Goal: Task Accomplishment & Management: Use online tool/utility

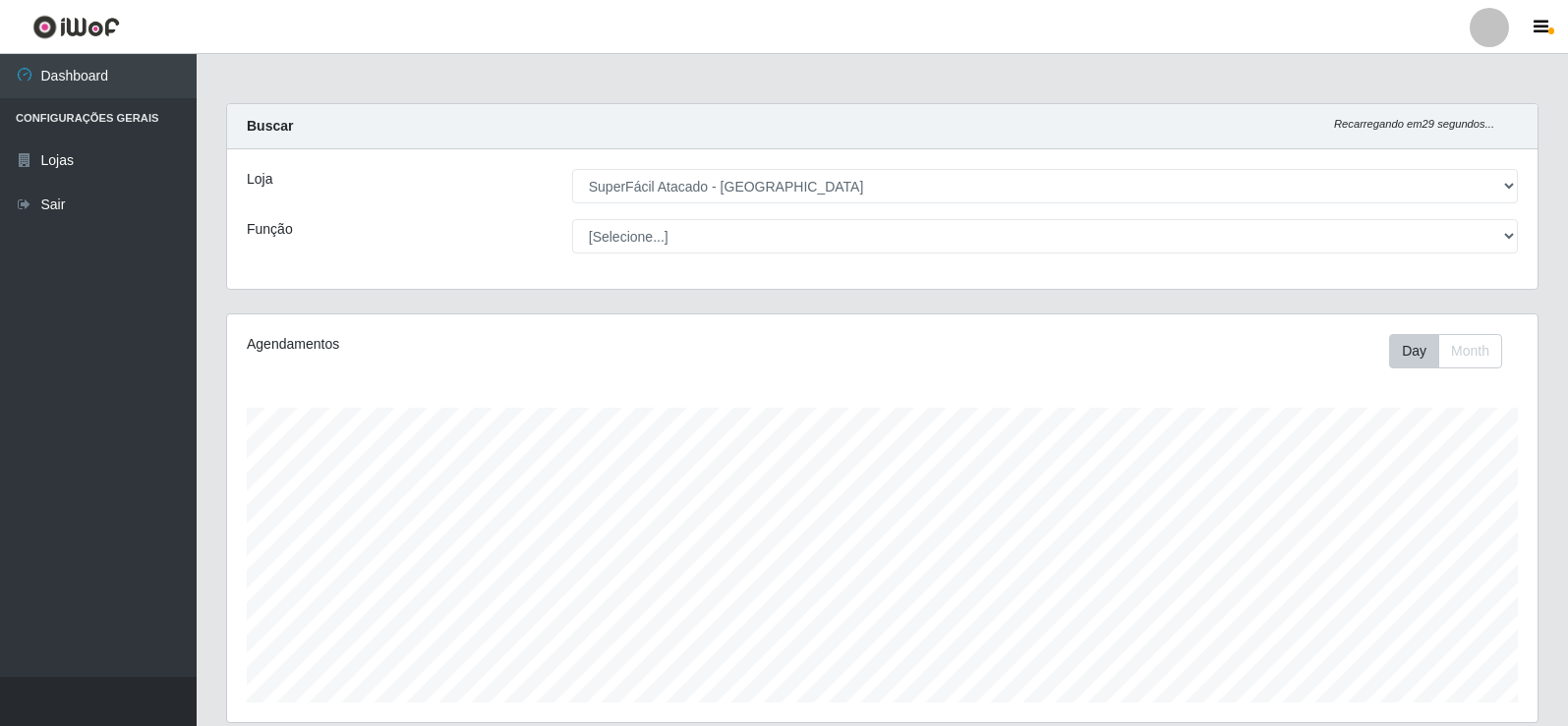
select select "504"
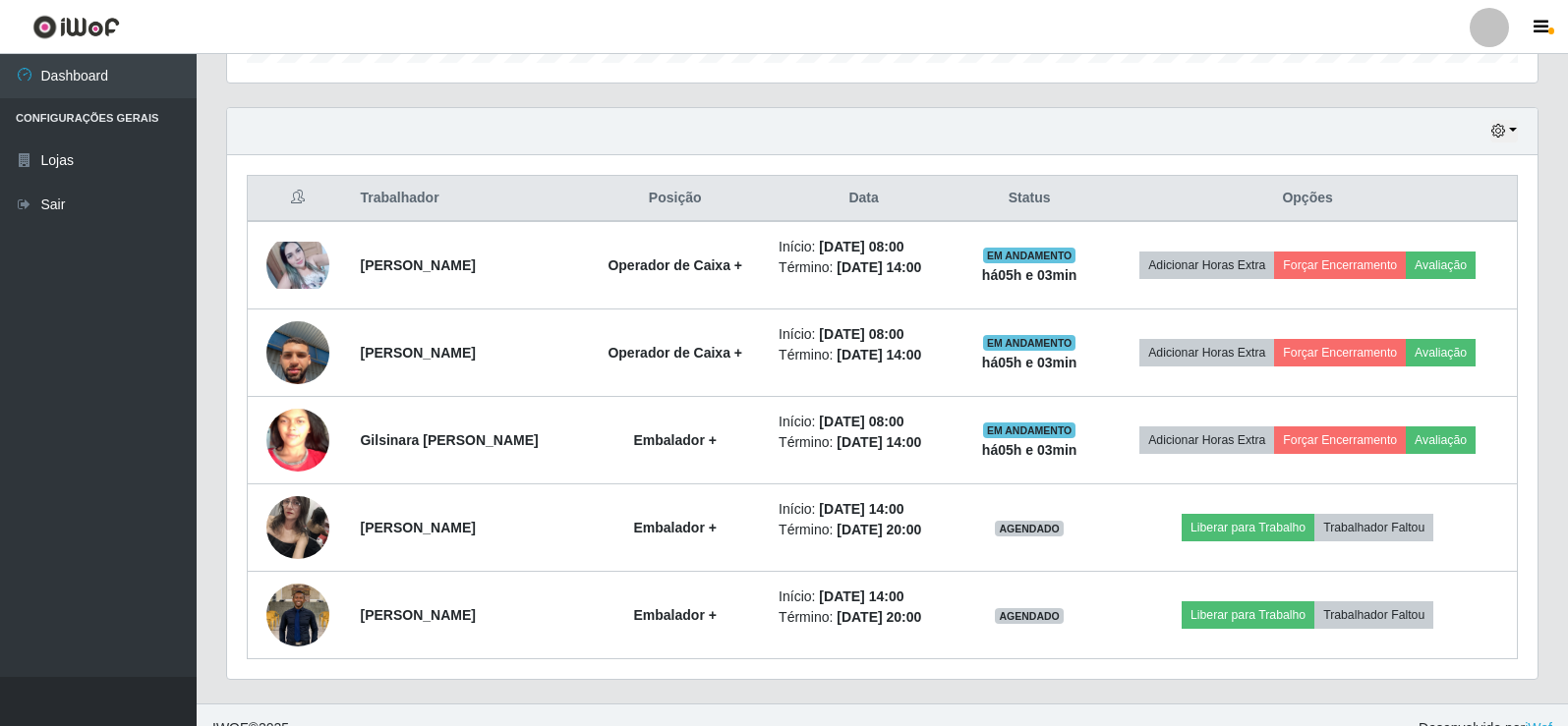
scroll to position [408, 1310]
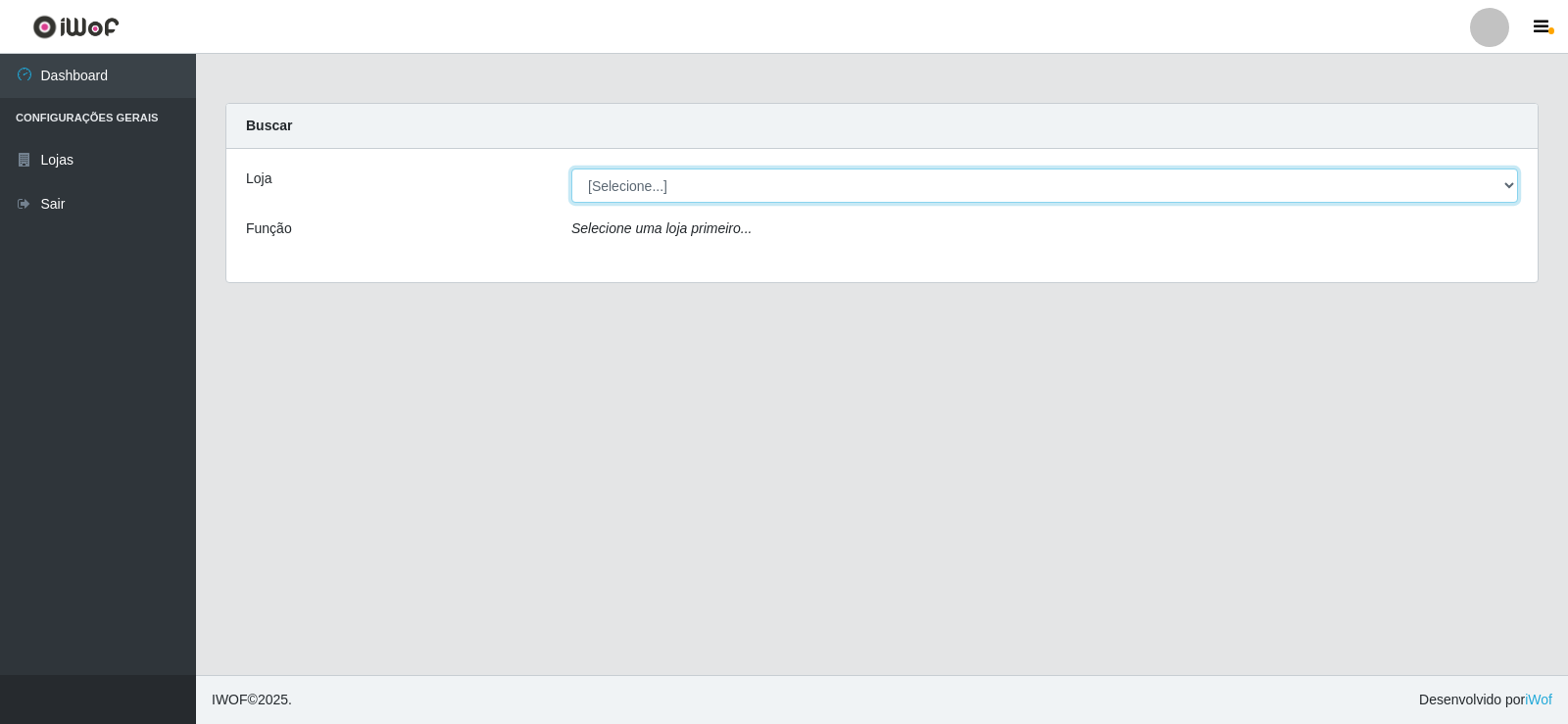
click at [1506, 183] on select "[Selecione...] SuperFácil Atacado - Nova Betânia" at bounding box center [1044, 185] width 947 height 35
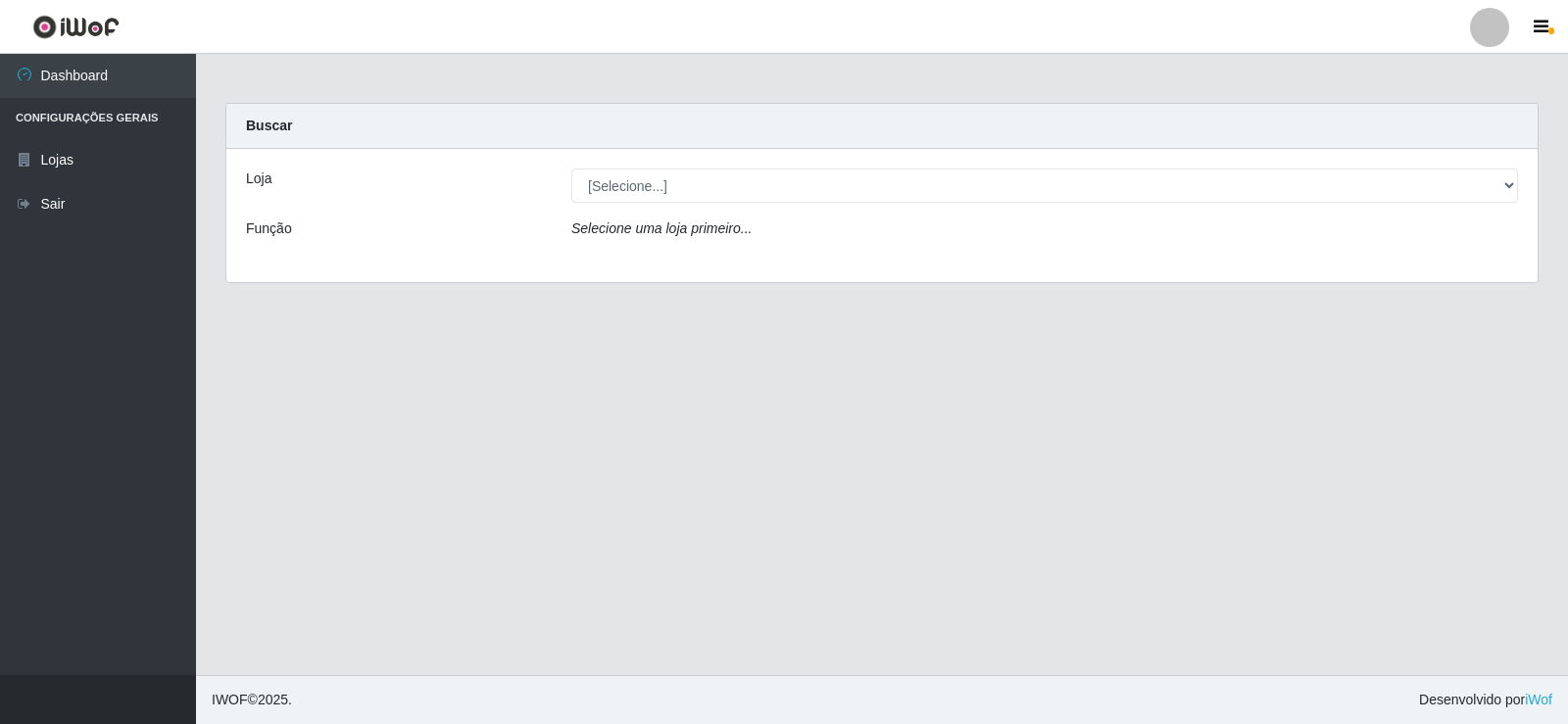
click at [1307, 266] on div "Loja [Selecione...] SuperFácil Atacado - Nova Betânia Função Selecione uma loja…" at bounding box center [881, 216] width 1311 height 134
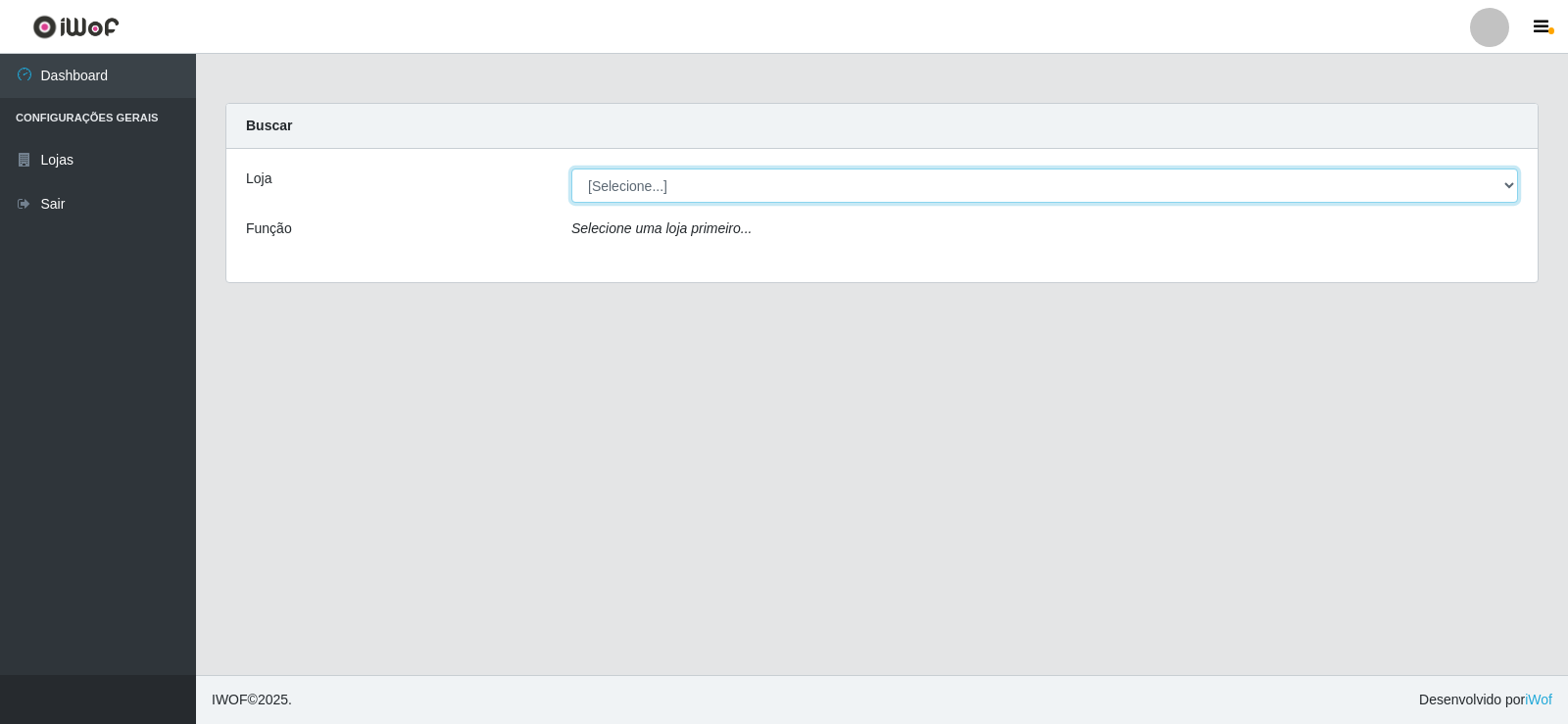
click at [1294, 191] on select "[Selecione...] SuperFácil Atacado - Nova Betânia" at bounding box center [1044, 185] width 947 height 35
select select "504"
click at [571, 168] on select "[Selecione...] SuperFácil Atacado - Nova Betânia" at bounding box center [1044, 185] width 947 height 35
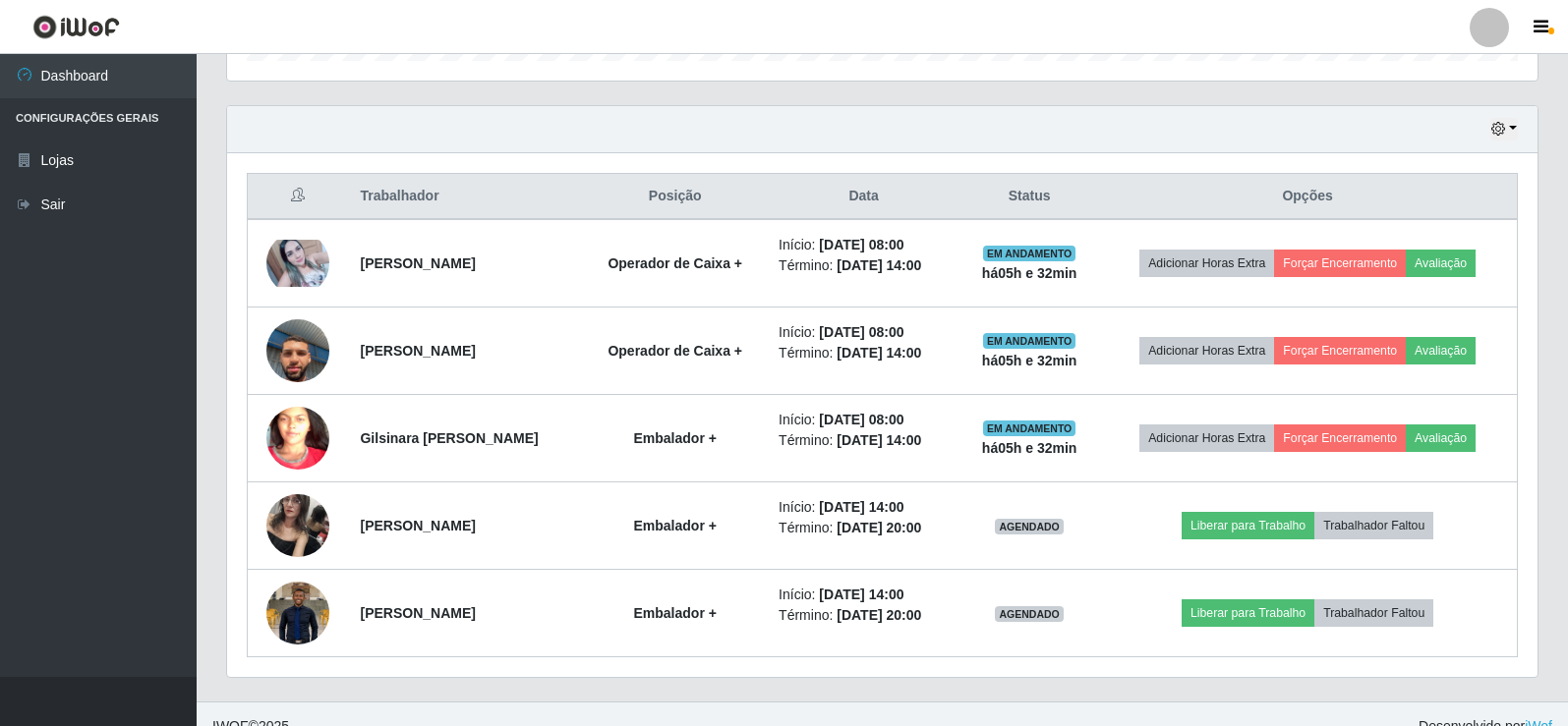
scroll to position [666, 0]
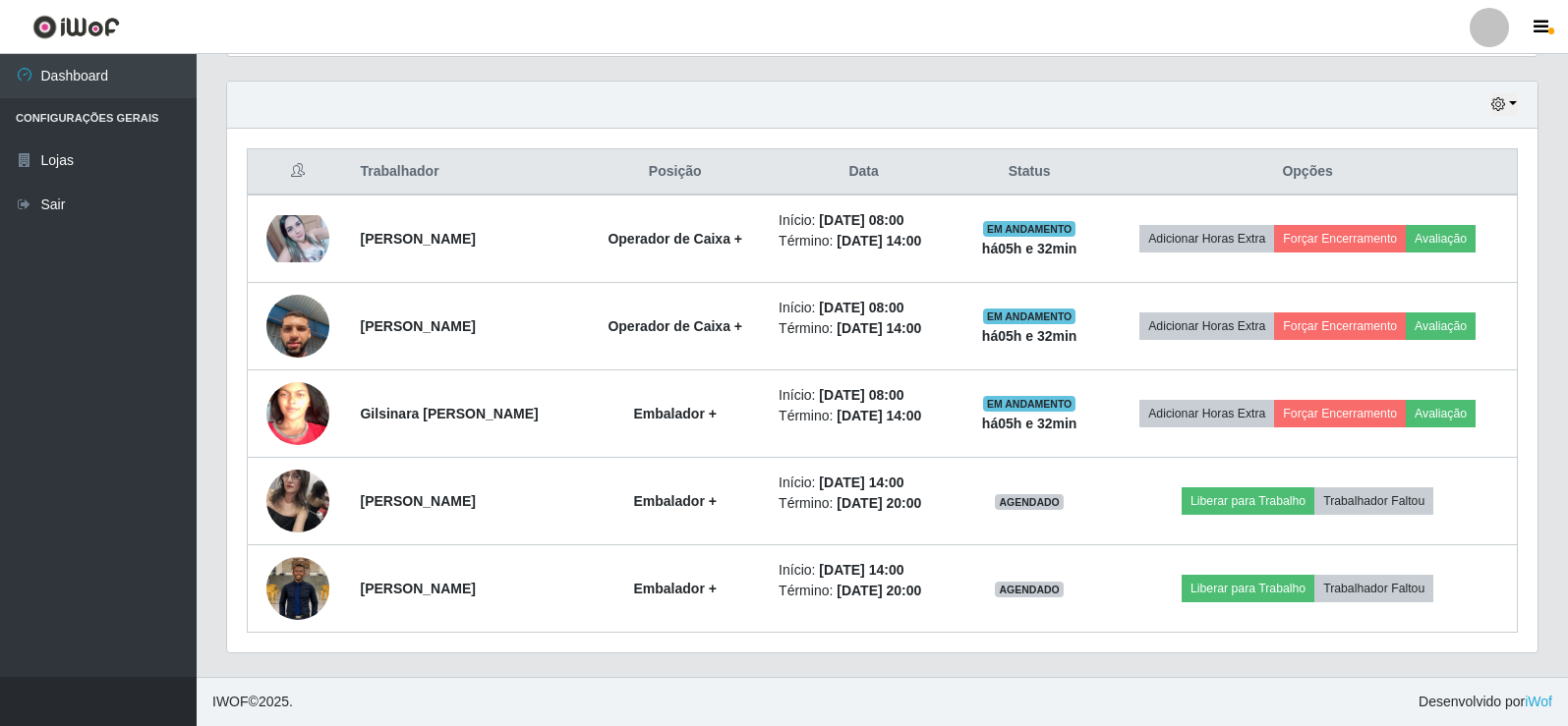
click at [1501, 117] on div "Hoje 1 dia 3 dias 1 Semana Não encerrados" at bounding box center [882, 105] width 1310 height 48
click at [1501, 102] on icon "button" at bounding box center [1499, 104] width 14 height 14
click at [1464, 176] on button "1 dia" at bounding box center [1439, 181] width 156 height 42
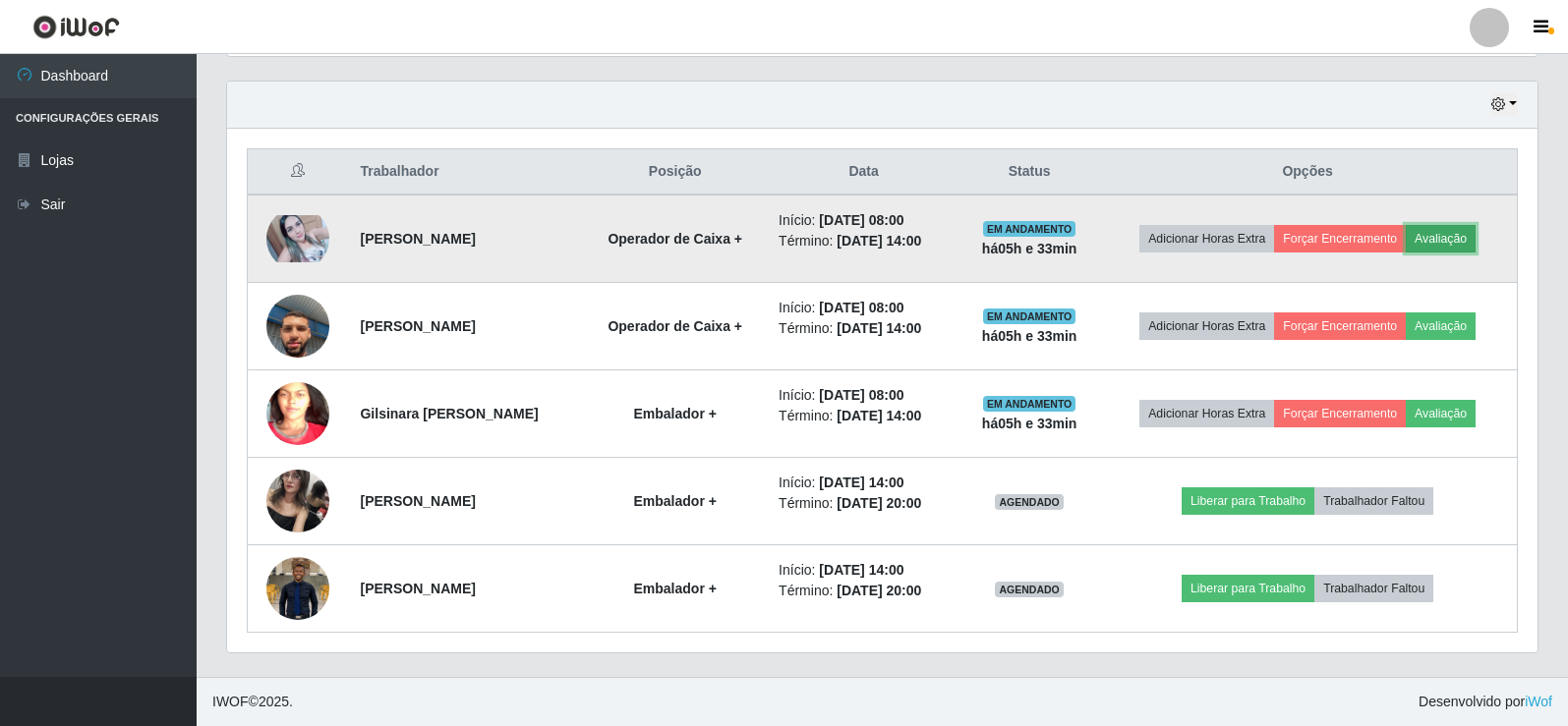
click at [1456, 233] on button "Avaliação" at bounding box center [1440, 239] width 69 height 28
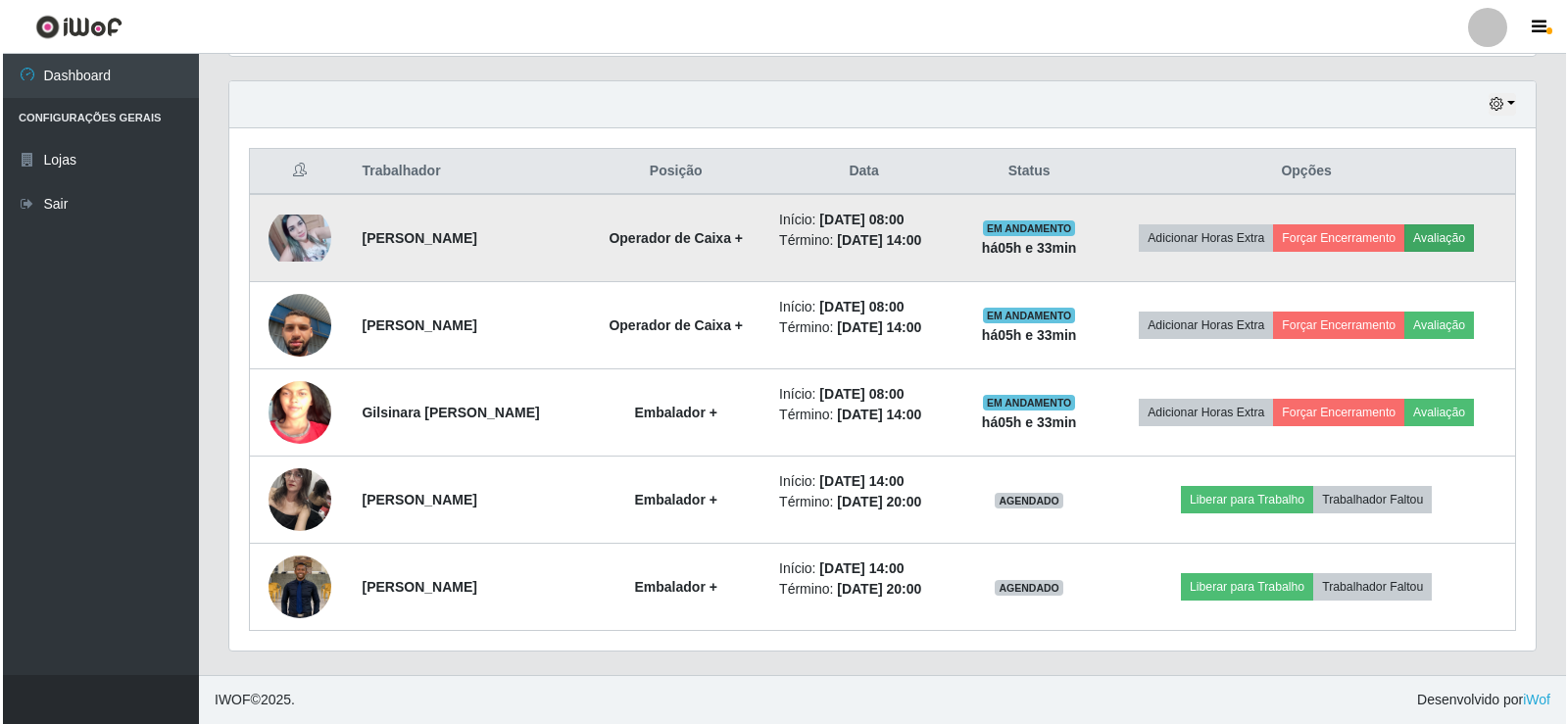
scroll to position [407, 1297]
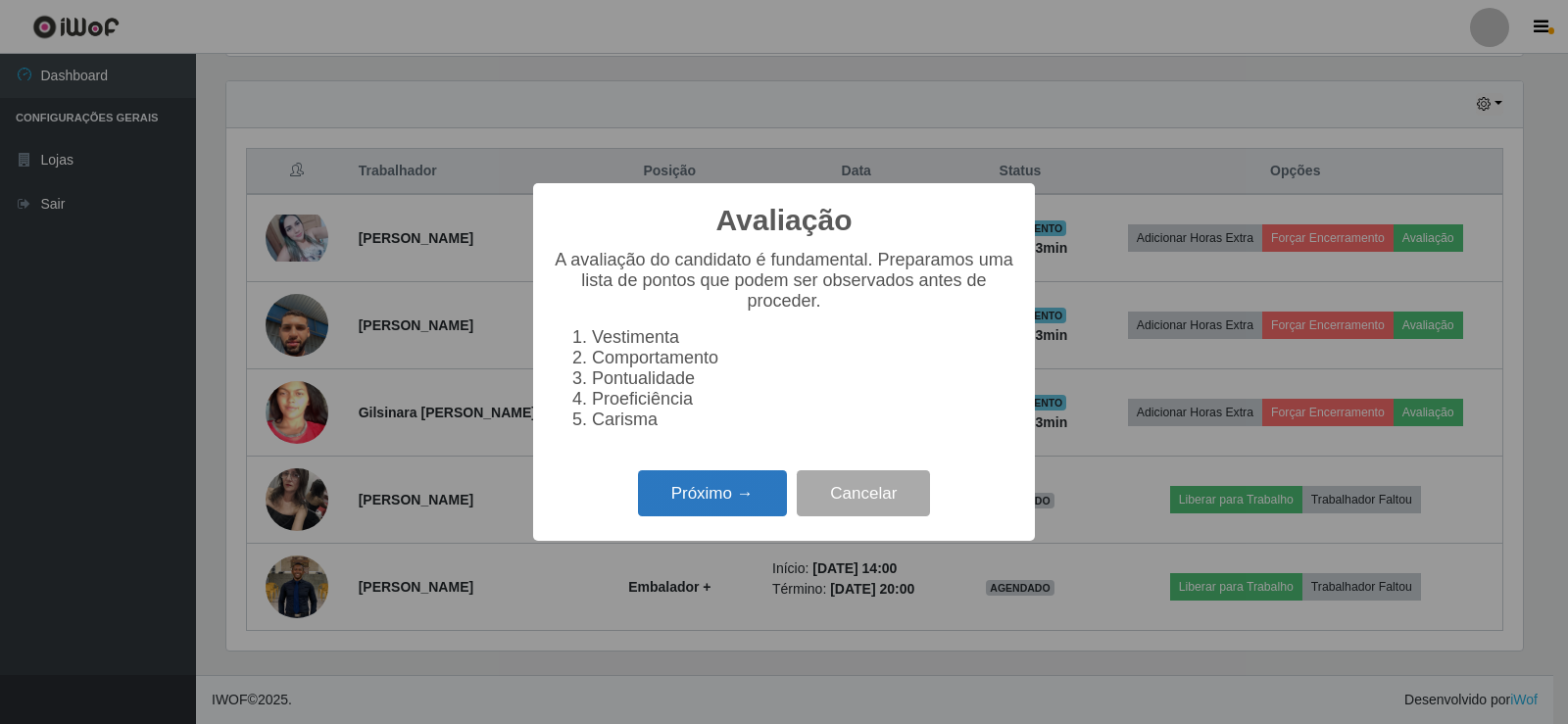
click at [687, 500] on button "Próximo →" at bounding box center [712, 493] width 149 height 46
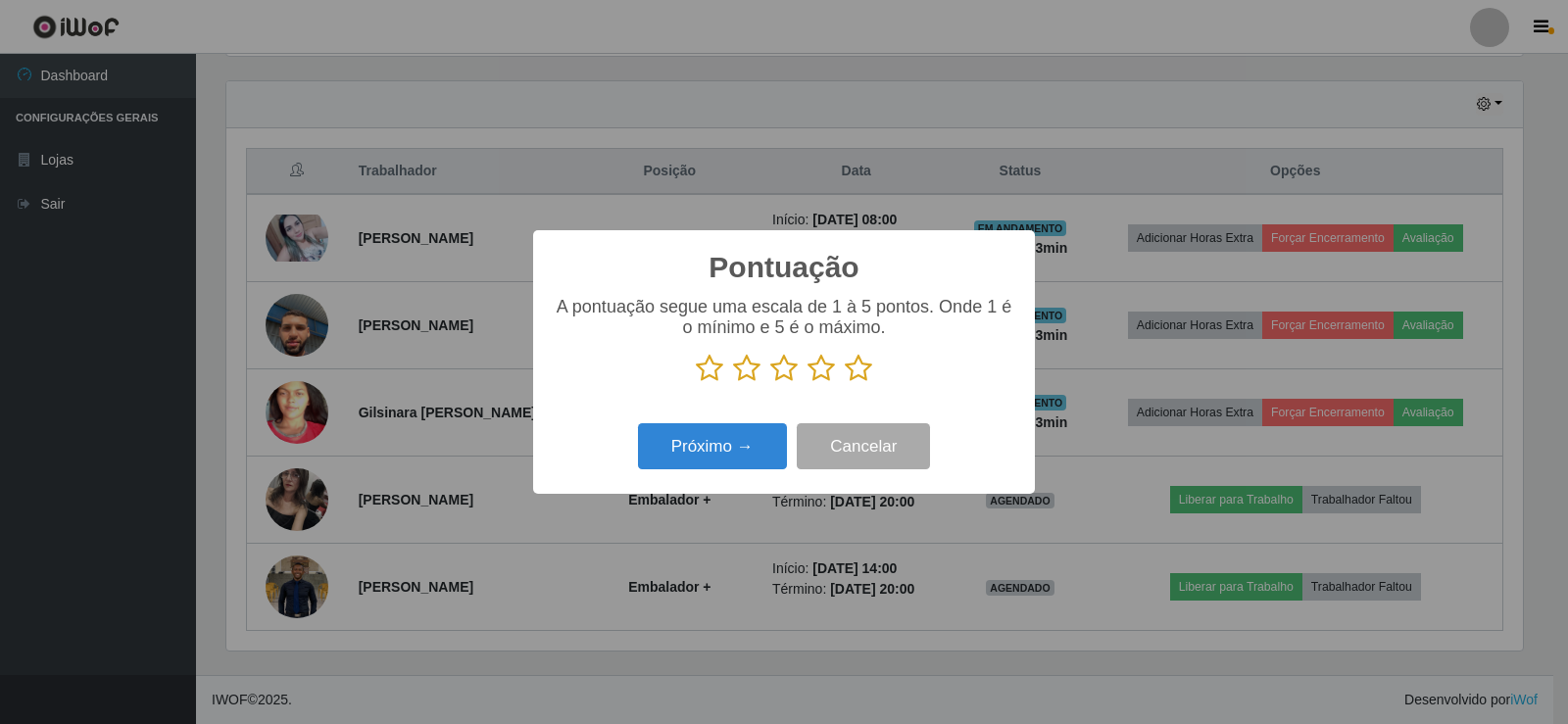
click at [781, 366] on icon at bounding box center [784, 369] width 28 height 30
click at [771, 383] on input "radio" at bounding box center [771, 383] width 0 height 0
click at [820, 371] on icon at bounding box center [821, 369] width 28 height 30
click at [807, 383] on input "radio" at bounding box center [807, 383] width 0 height 0
click at [748, 456] on button "Próximo →" at bounding box center [712, 446] width 149 height 46
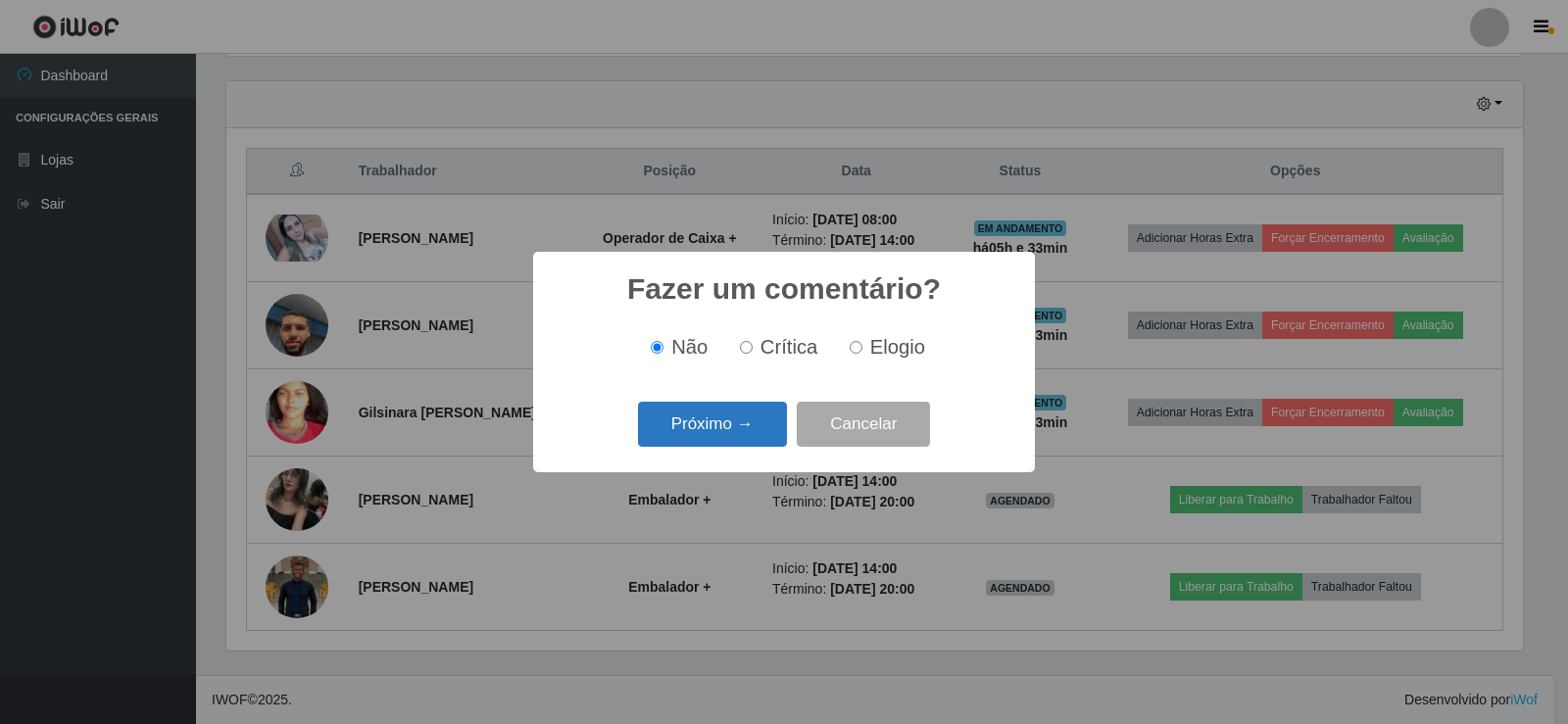
click at [705, 415] on button "Próximo →" at bounding box center [712, 424] width 149 height 46
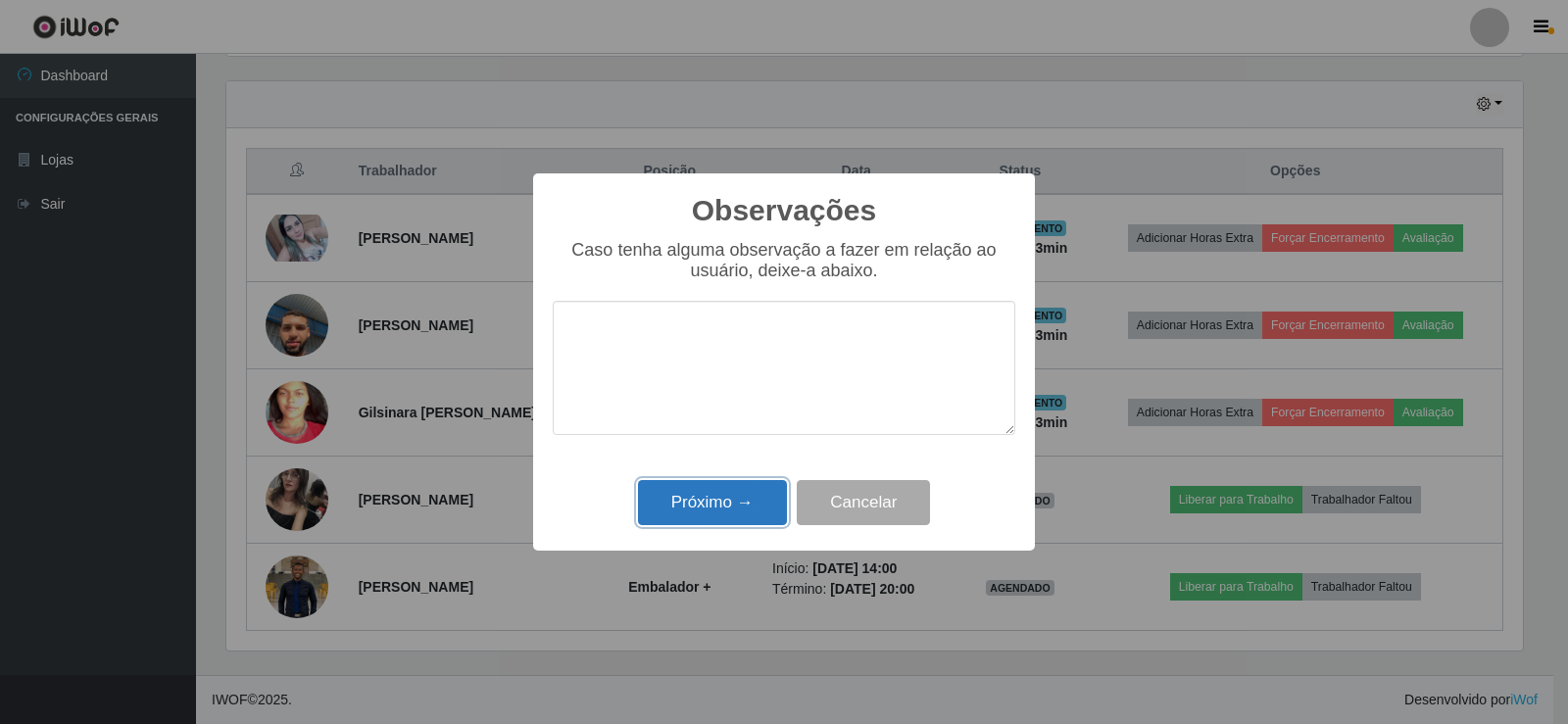
click at [734, 499] on button "Próximo →" at bounding box center [712, 502] width 149 height 46
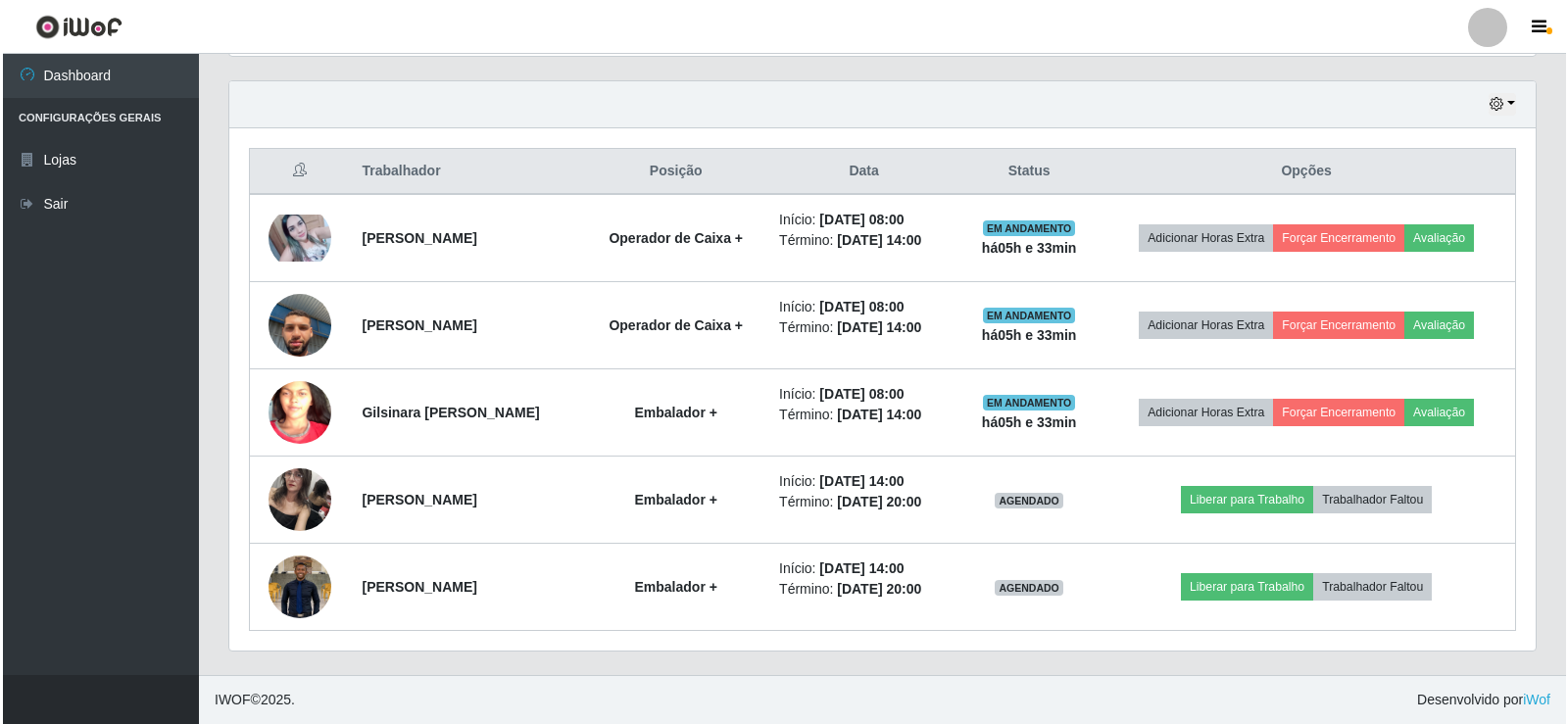
scroll to position [407, 1306]
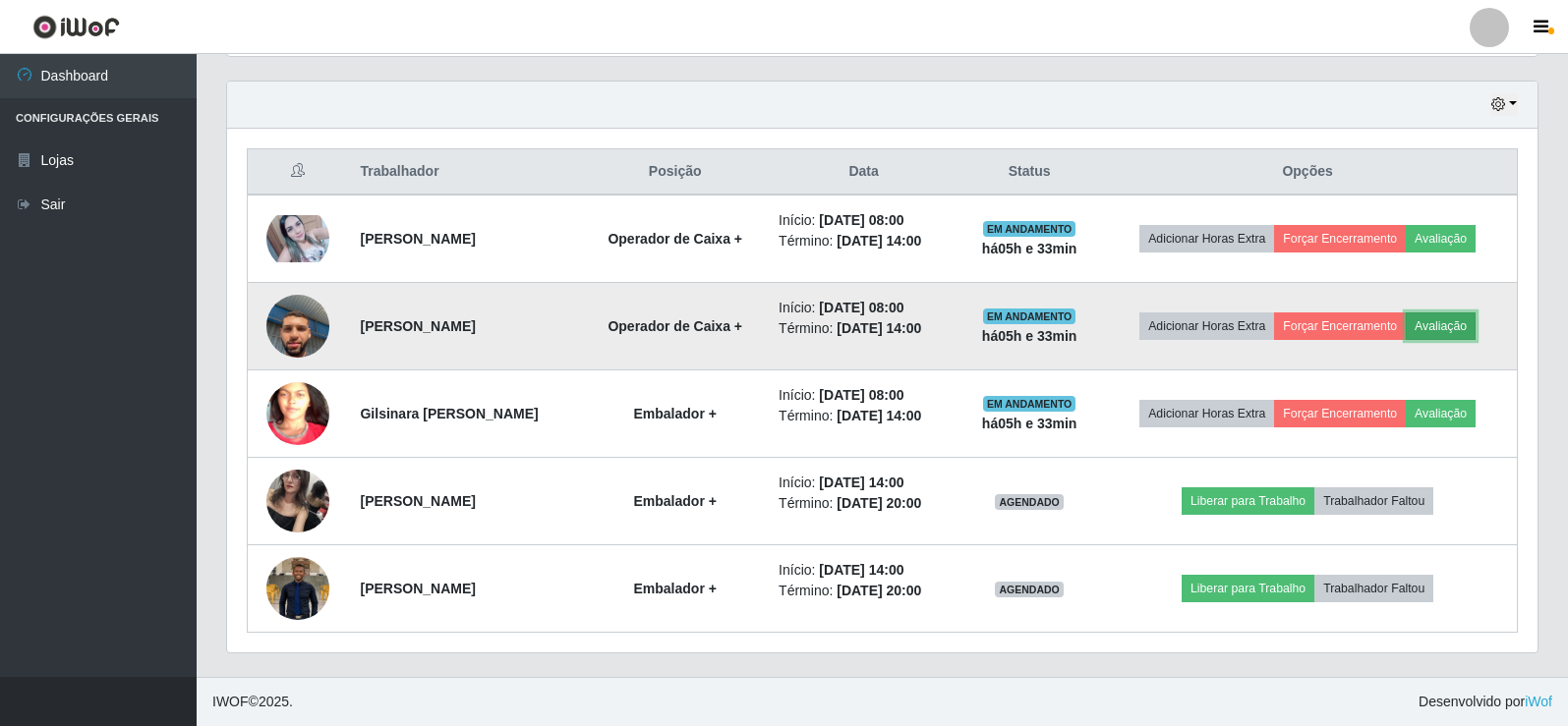
click at [1465, 325] on button "Avaliação" at bounding box center [1440, 326] width 69 height 28
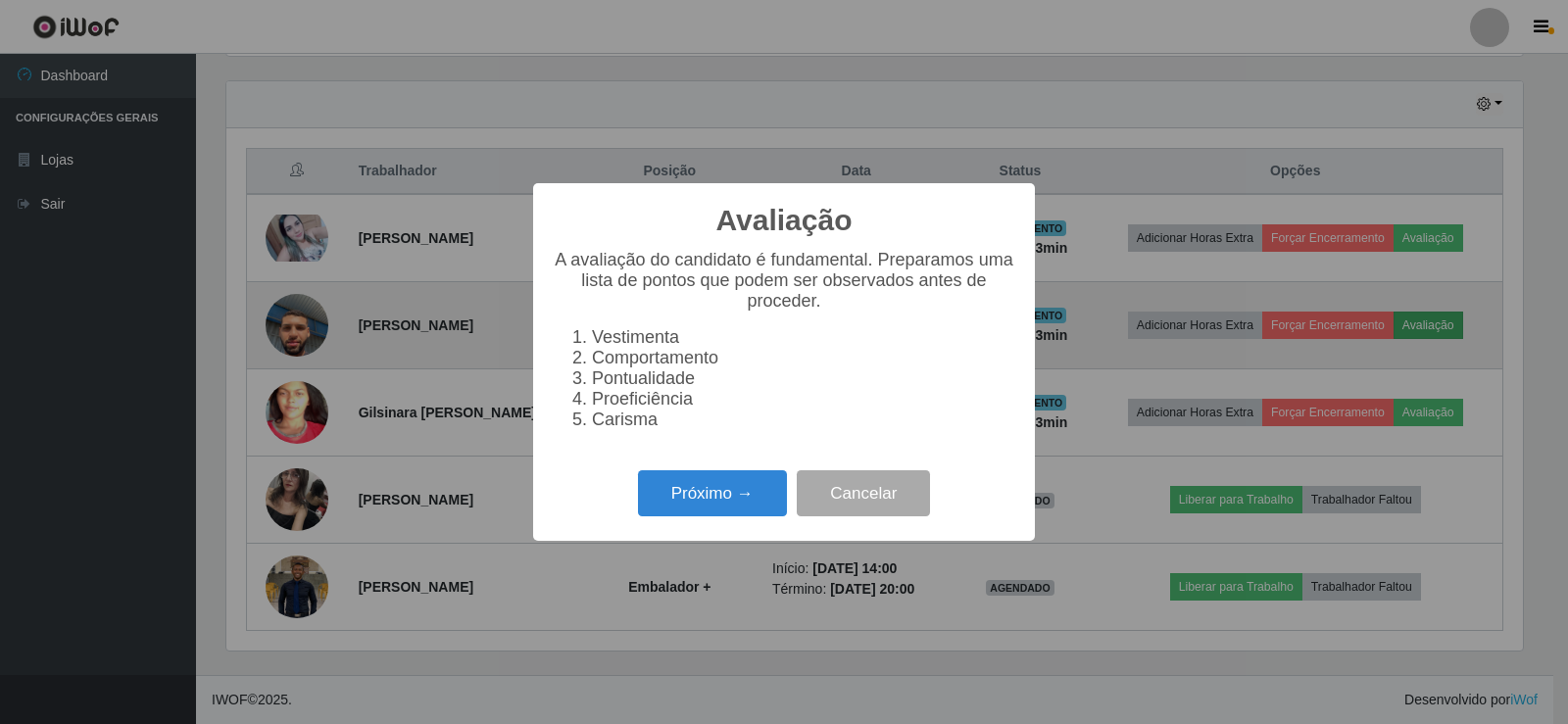
scroll to position [407, 1297]
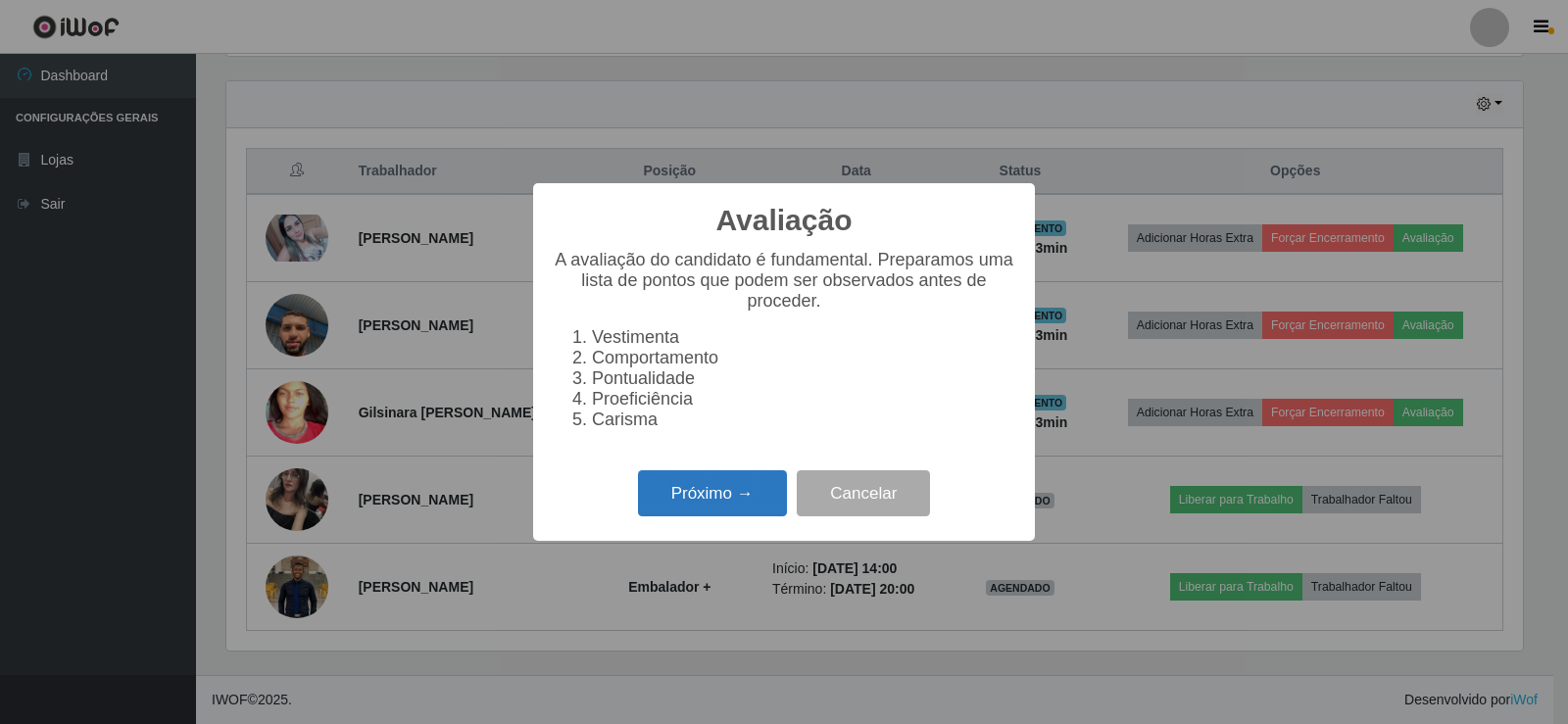
click at [724, 516] on button "Próximo →" at bounding box center [712, 493] width 149 height 46
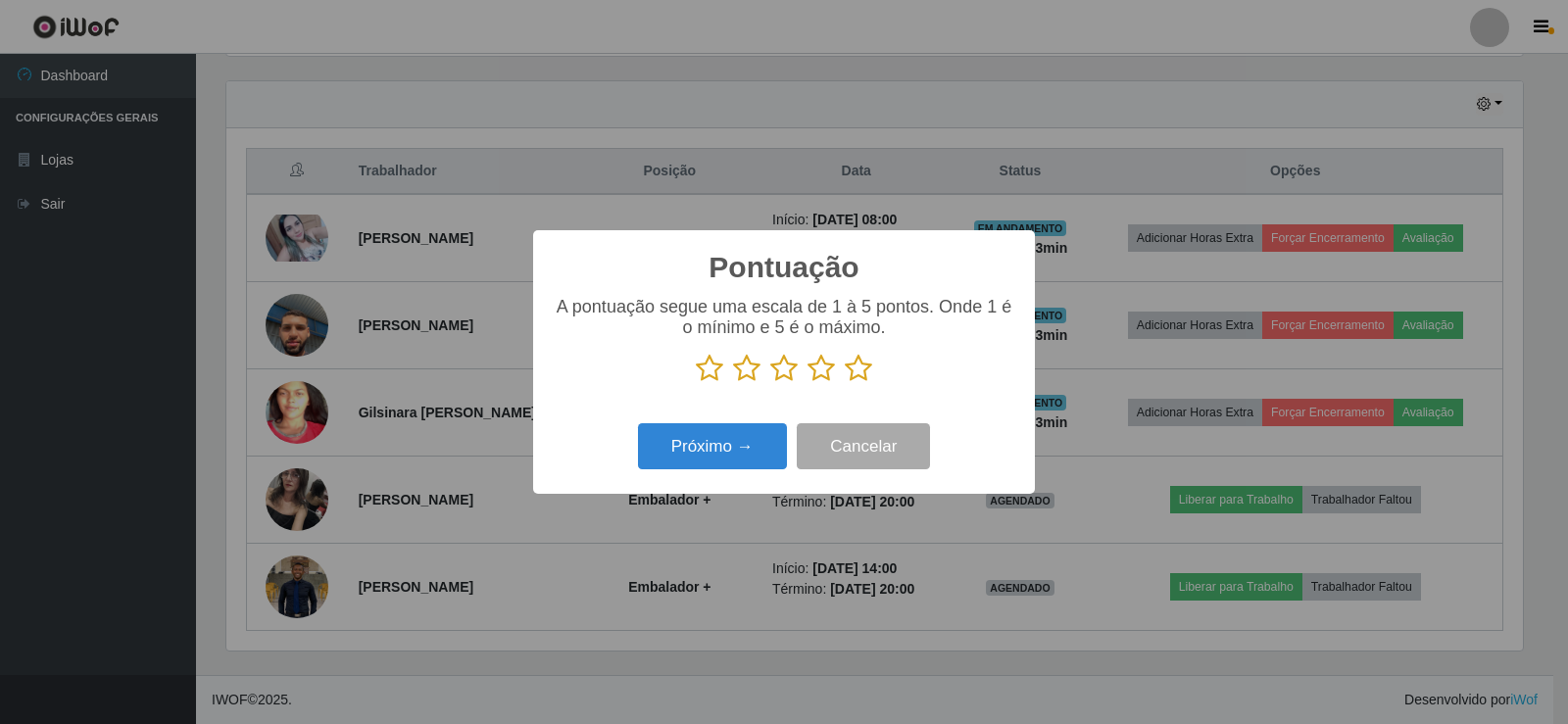
scroll to position [979322, 978634]
click at [862, 368] on icon at bounding box center [859, 369] width 28 height 30
click at [845, 383] on input "radio" at bounding box center [845, 383] width 0 height 0
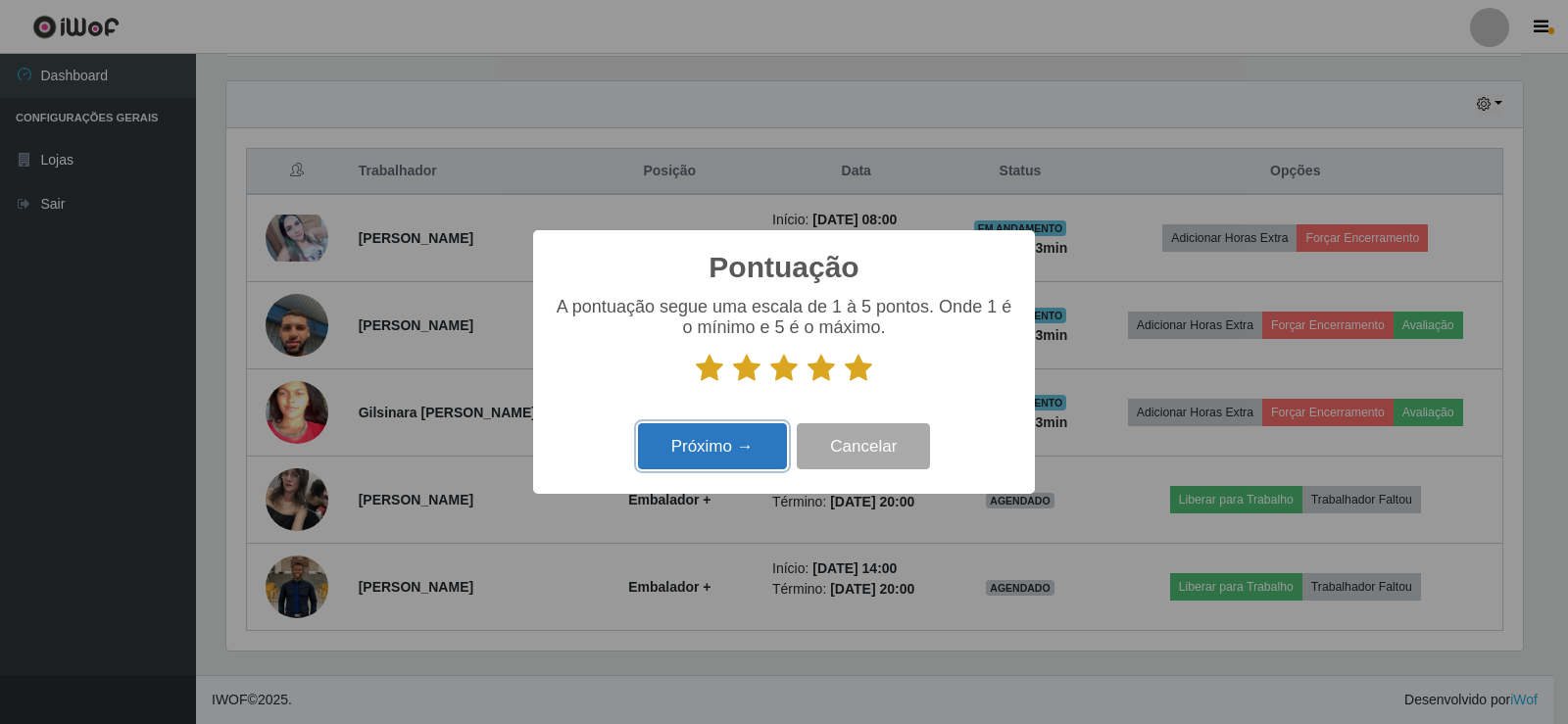
click at [740, 448] on button "Próximo →" at bounding box center [712, 446] width 149 height 46
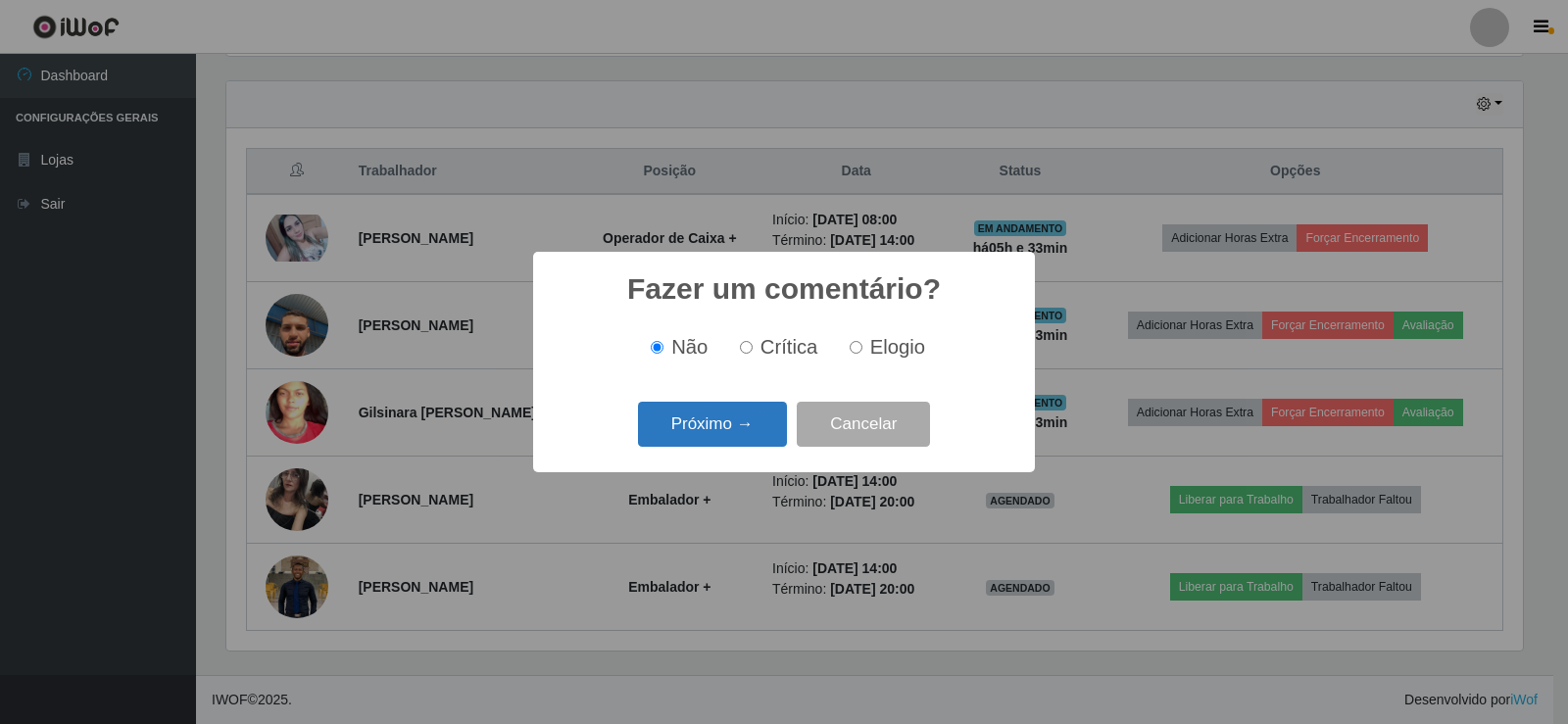
click at [702, 435] on button "Próximo →" at bounding box center [712, 424] width 149 height 46
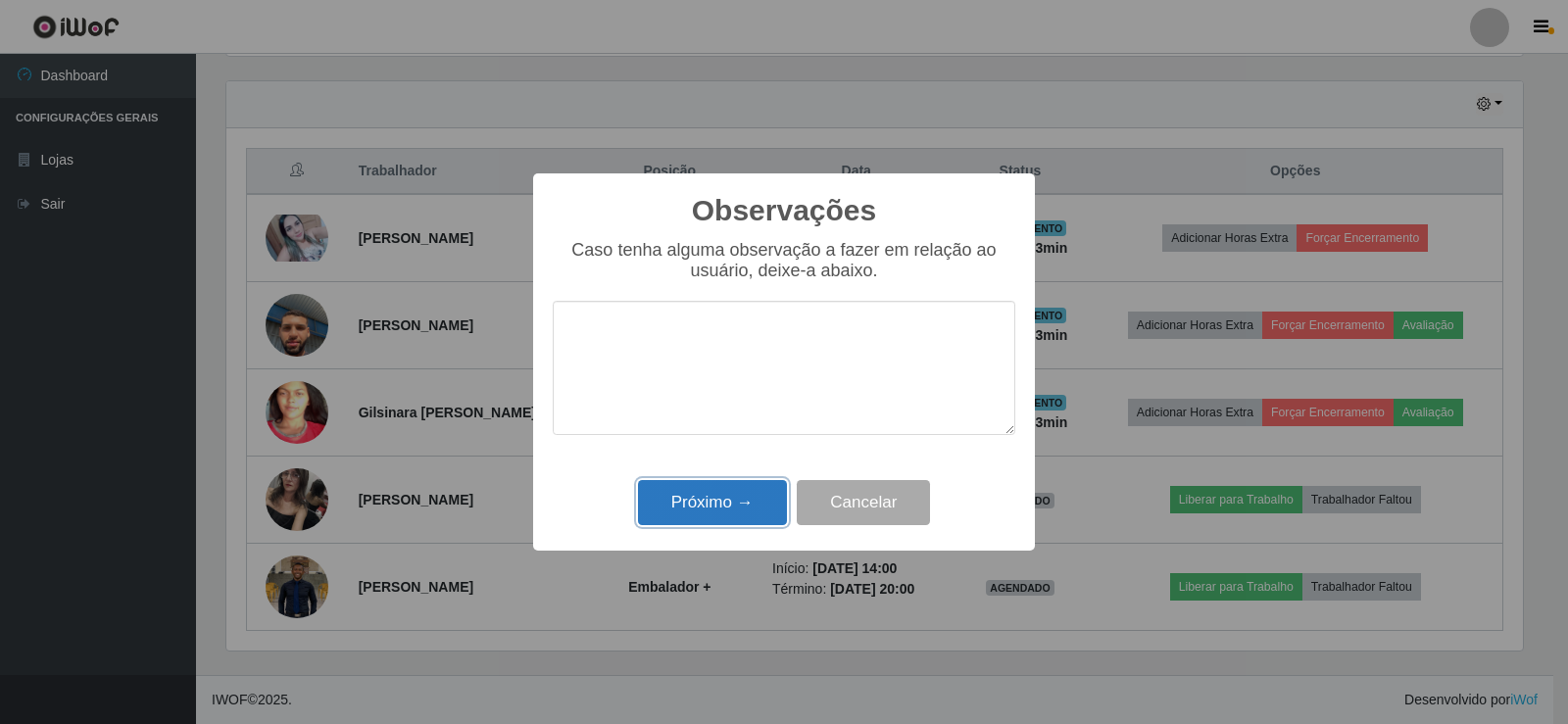
click at [743, 508] on button "Próximo →" at bounding box center [712, 502] width 149 height 46
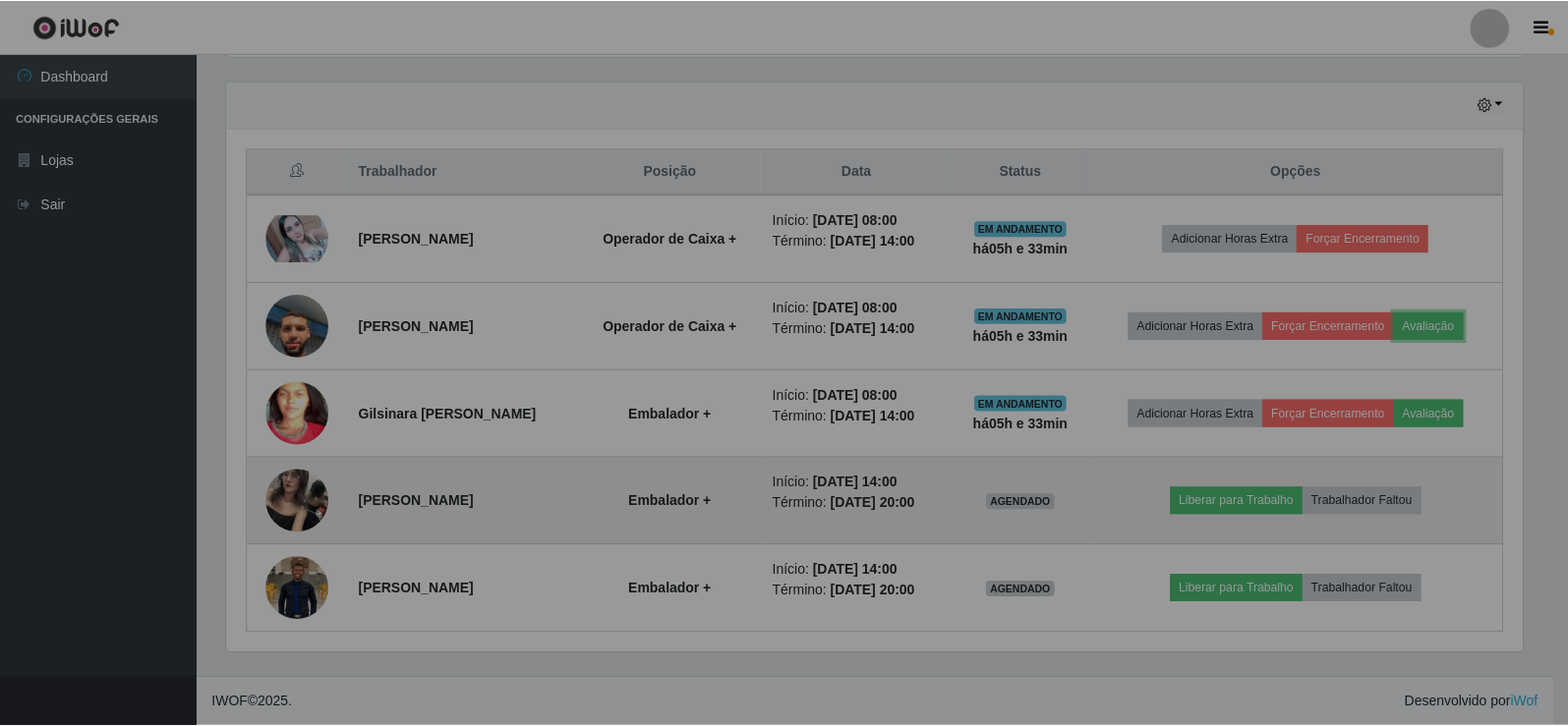
scroll to position [408, 1310]
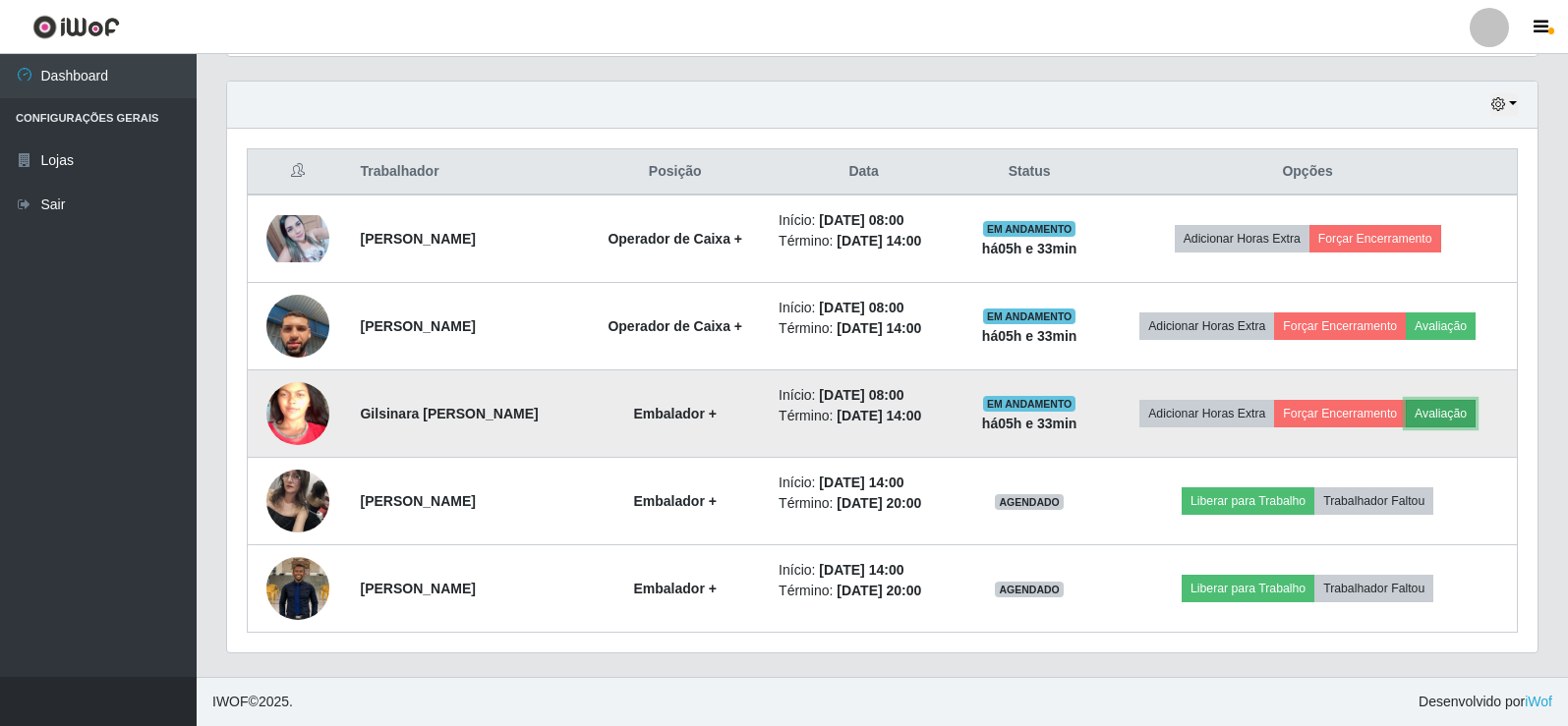
click at [1454, 412] on button "Avaliação" at bounding box center [1440, 414] width 69 height 28
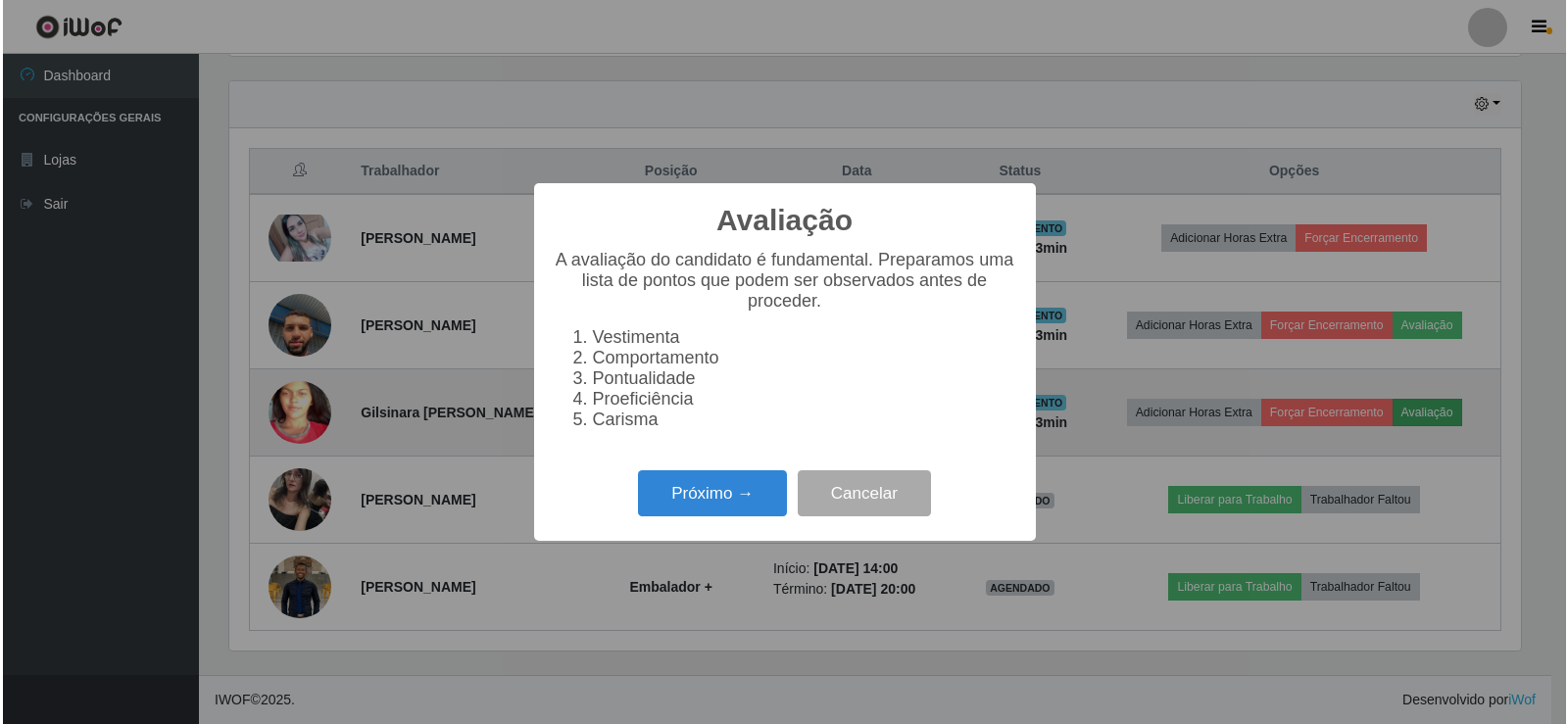
scroll to position [407, 1297]
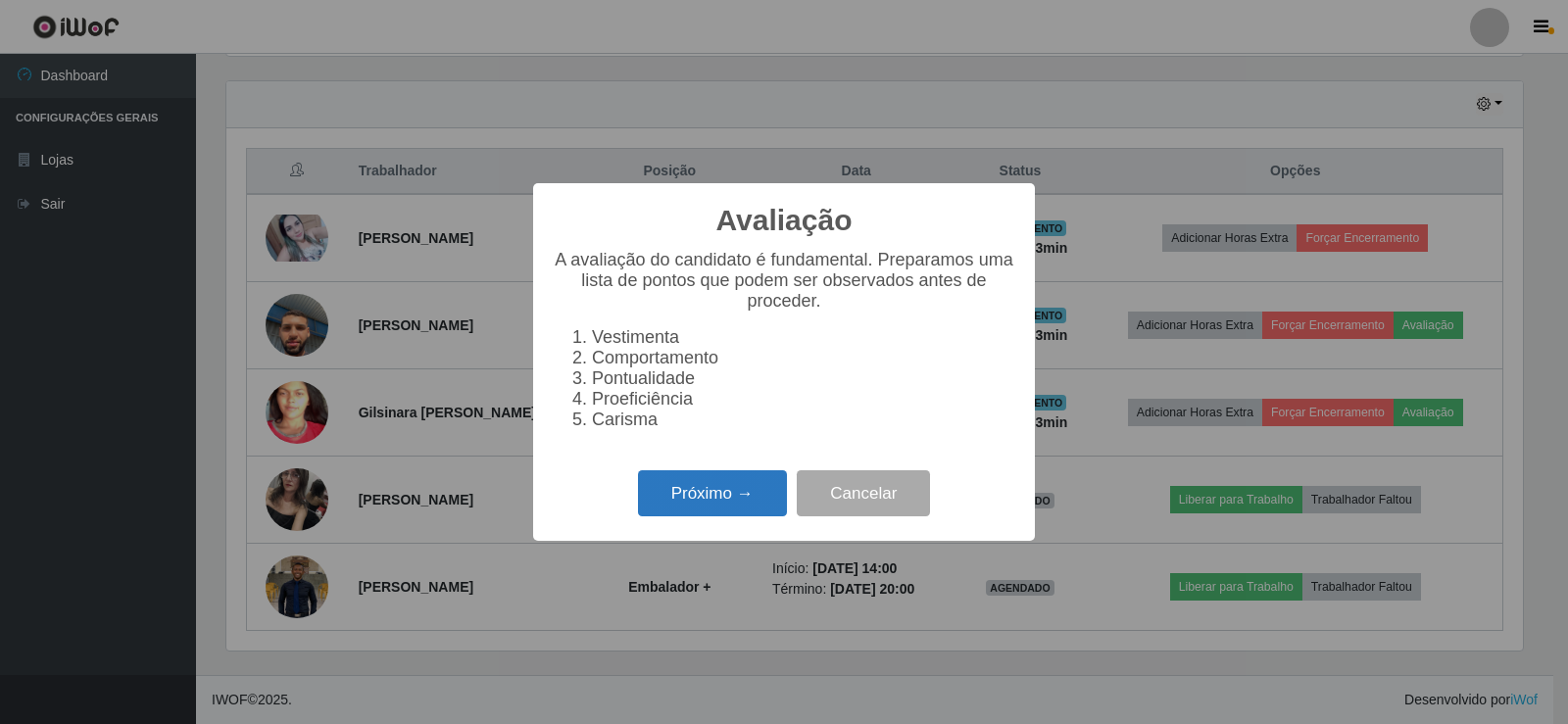
click at [728, 497] on button "Próximo →" at bounding box center [712, 493] width 149 height 46
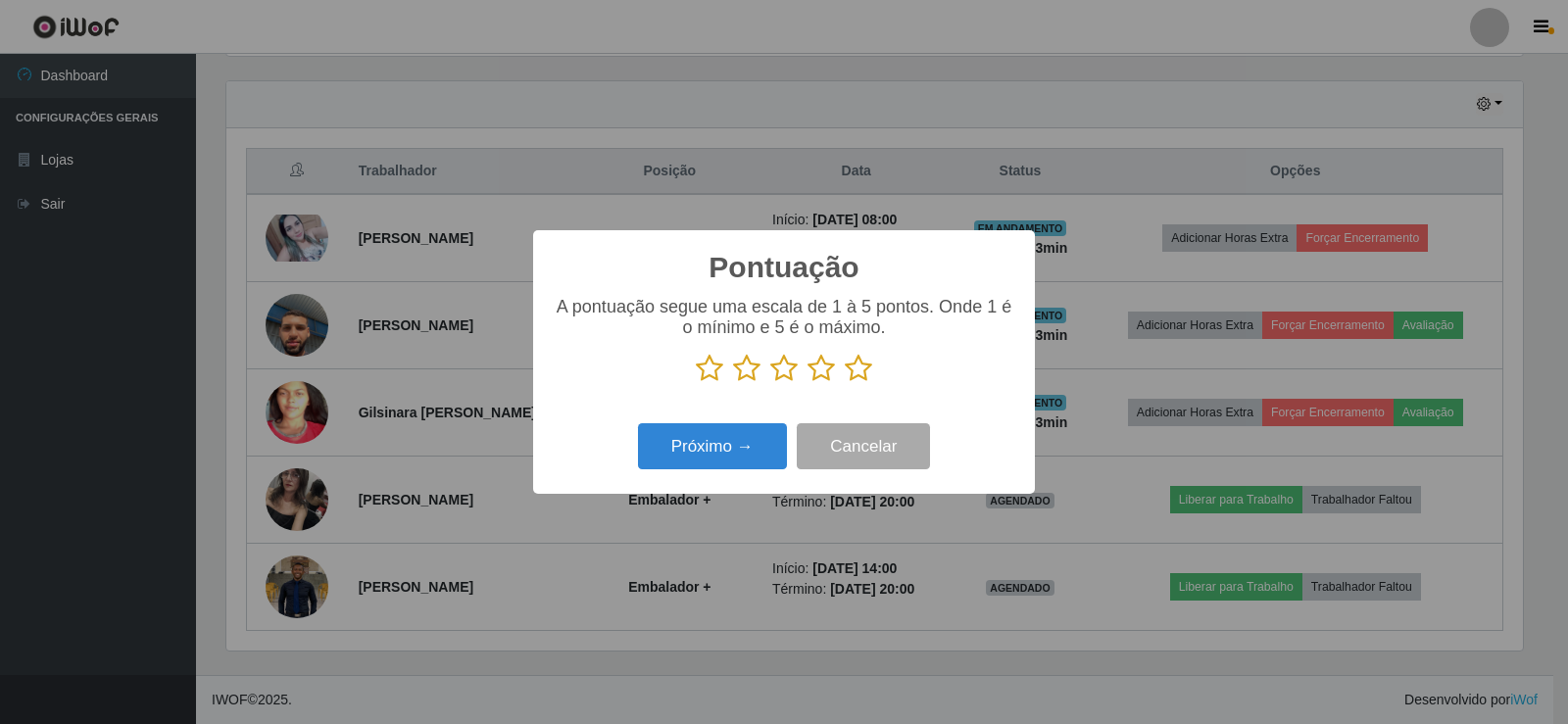
scroll to position [979322, 978634]
click at [736, 451] on button "Próximo →" at bounding box center [712, 446] width 149 height 46
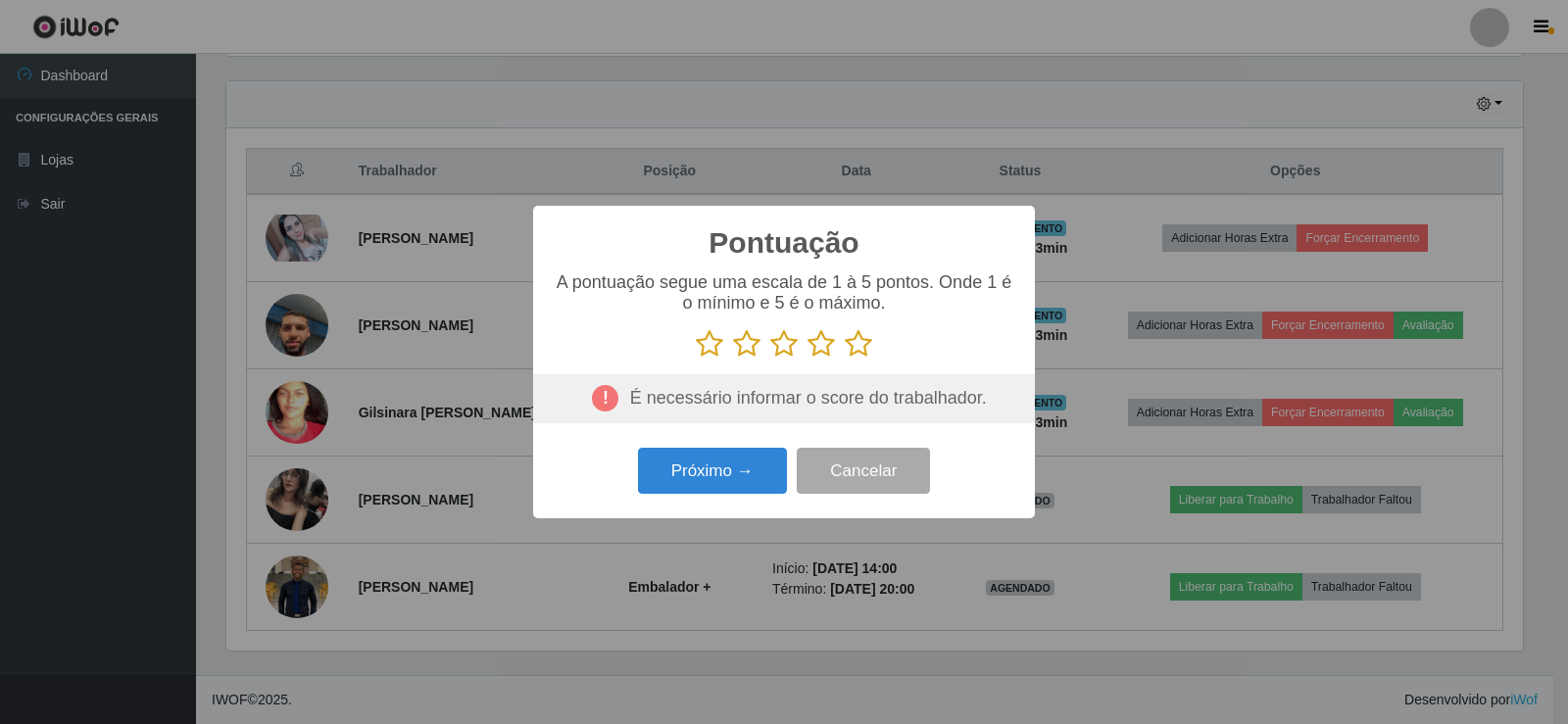
click at [861, 344] on icon at bounding box center [859, 344] width 28 height 30
click at [845, 359] on input "radio" at bounding box center [845, 359] width 0 height 0
click at [730, 470] on button "Próximo →" at bounding box center [712, 471] width 149 height 46
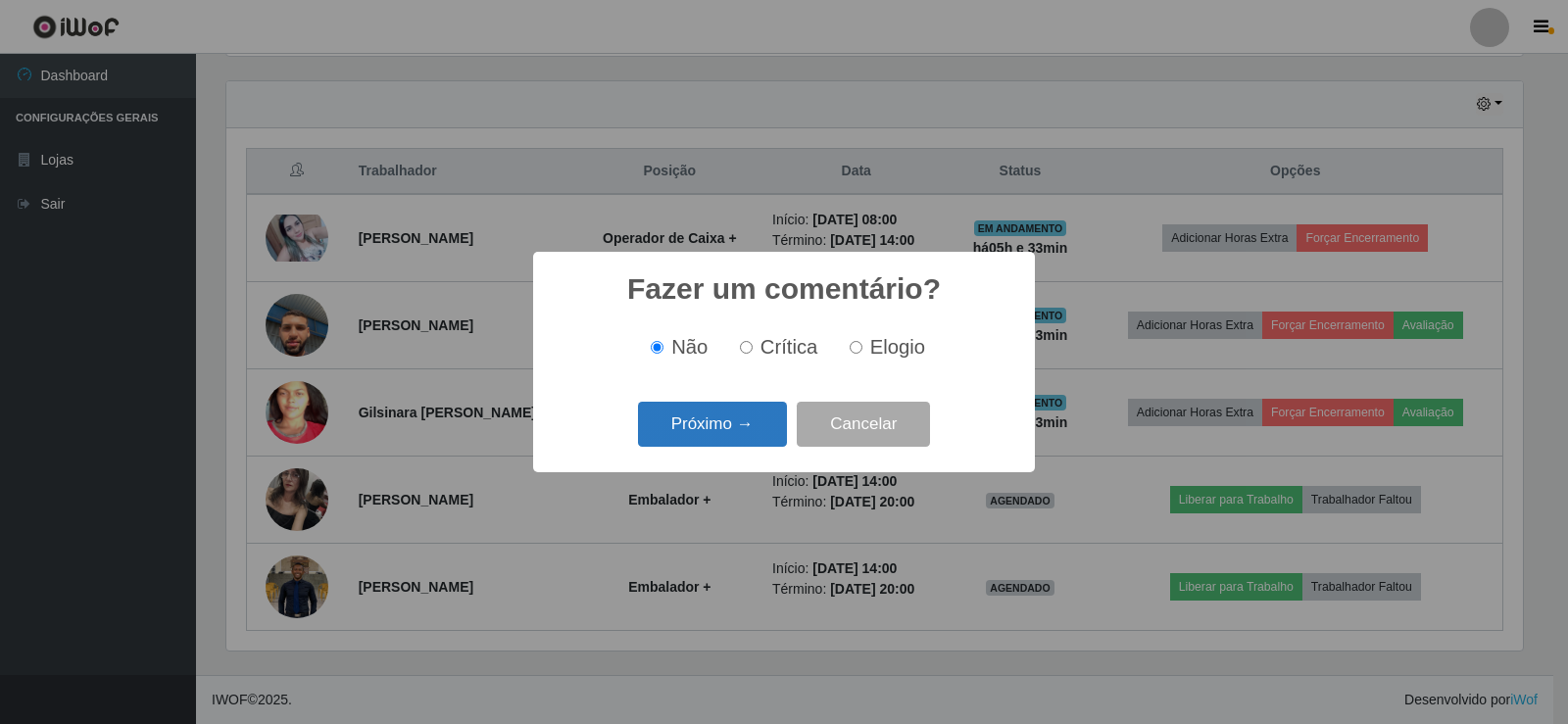
click at [675, 417] on button "Próximo →" at bounding box center [712, 424] width 149 height 46
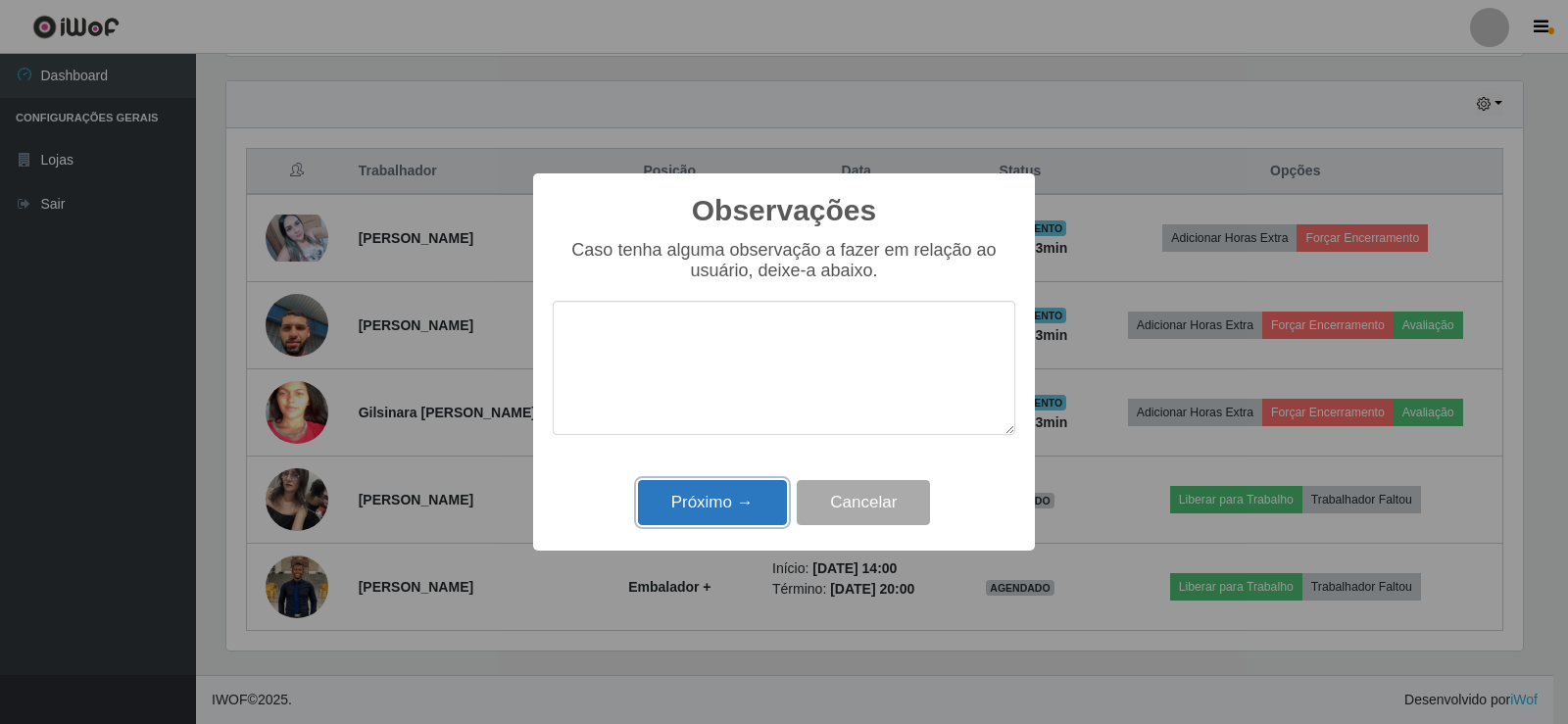
click at [702, 503] on button "Próximo →" at bounding box center [712, 502] width 149 height 46
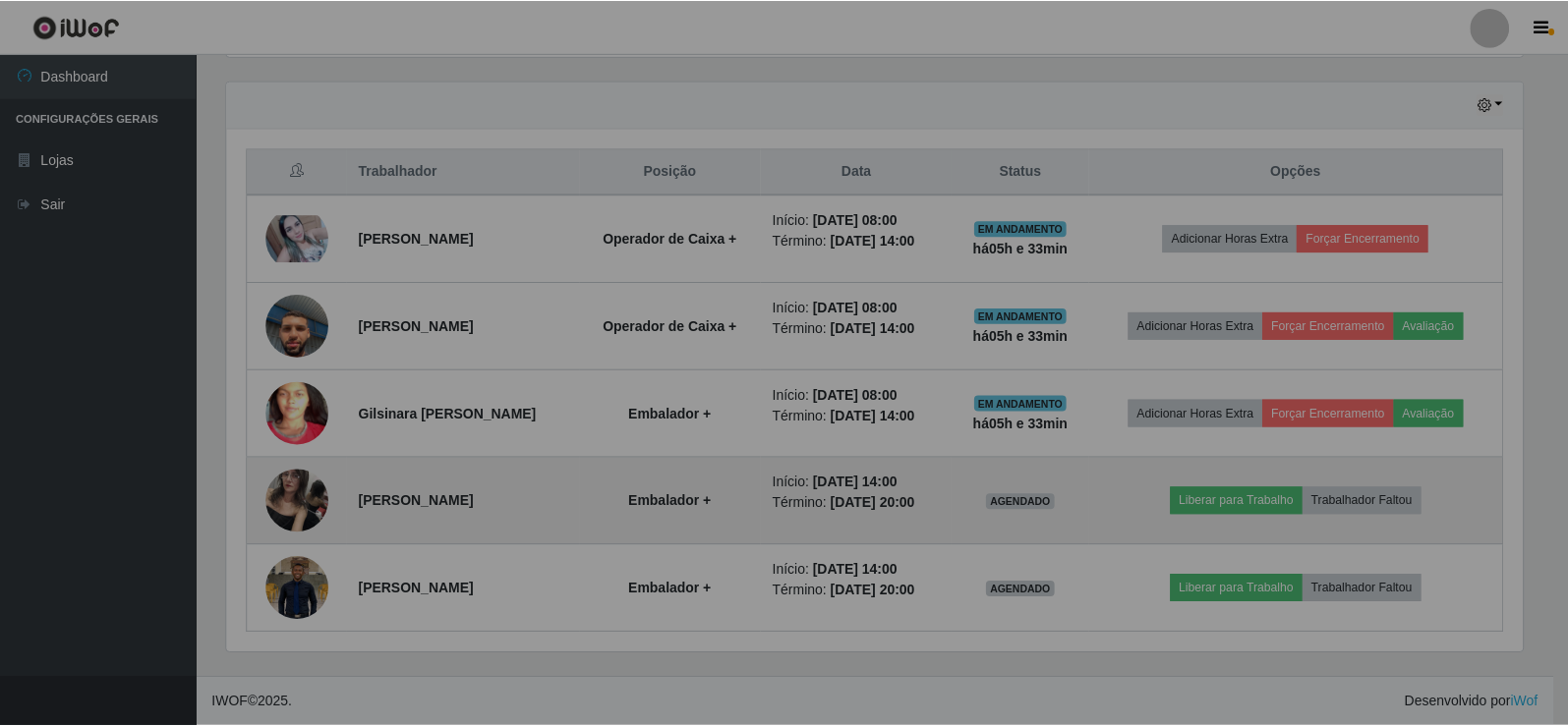
scroll to position [408, 1310]
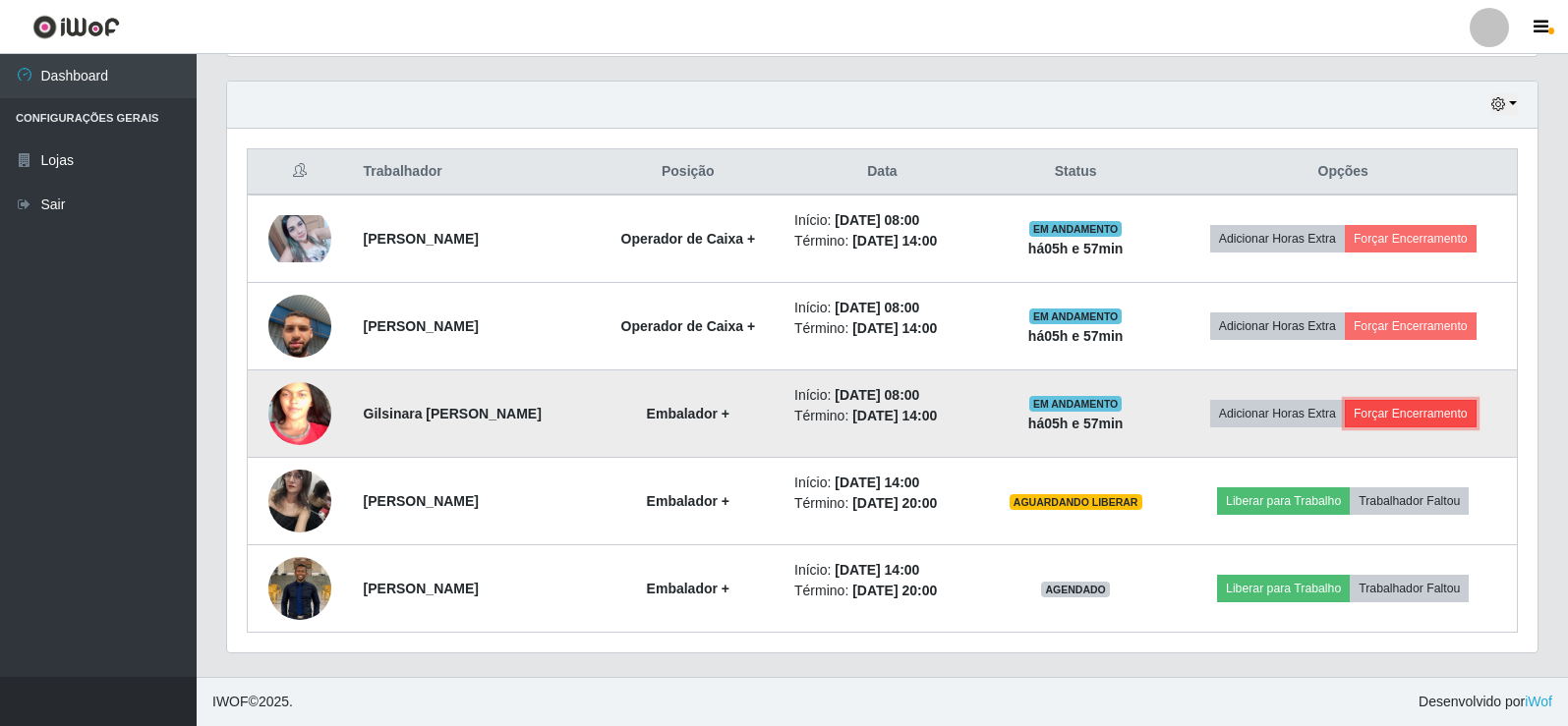
click at [1393, 415] on button "Forçar Encerramento" at bounding box center [1410, 414] width 132 height 28
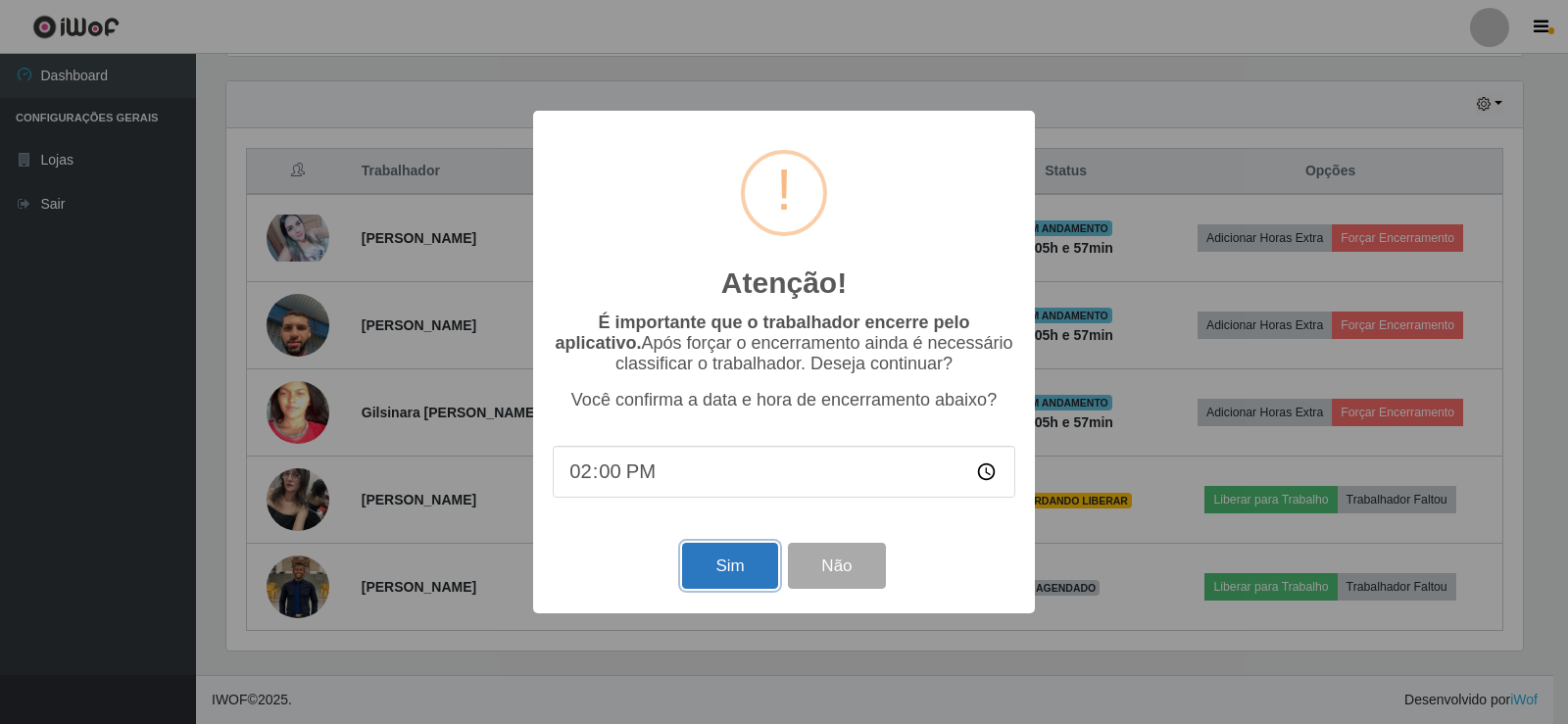
click at [751, 587] on button "Sim" at bounding box center [729, 566] width 95 height 46
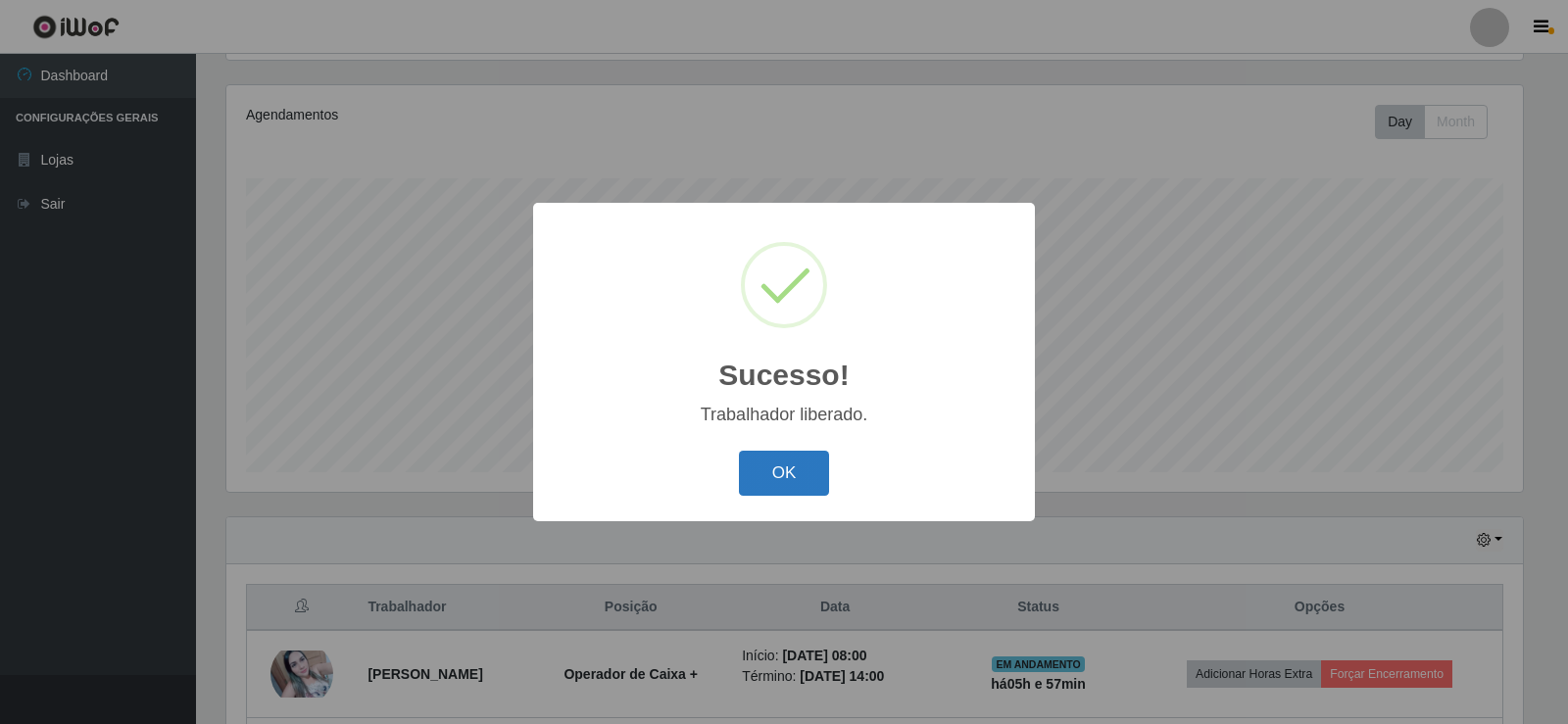
click at [806, 467] on button "OK" at bounding box center [784, 474] width 91 height 46
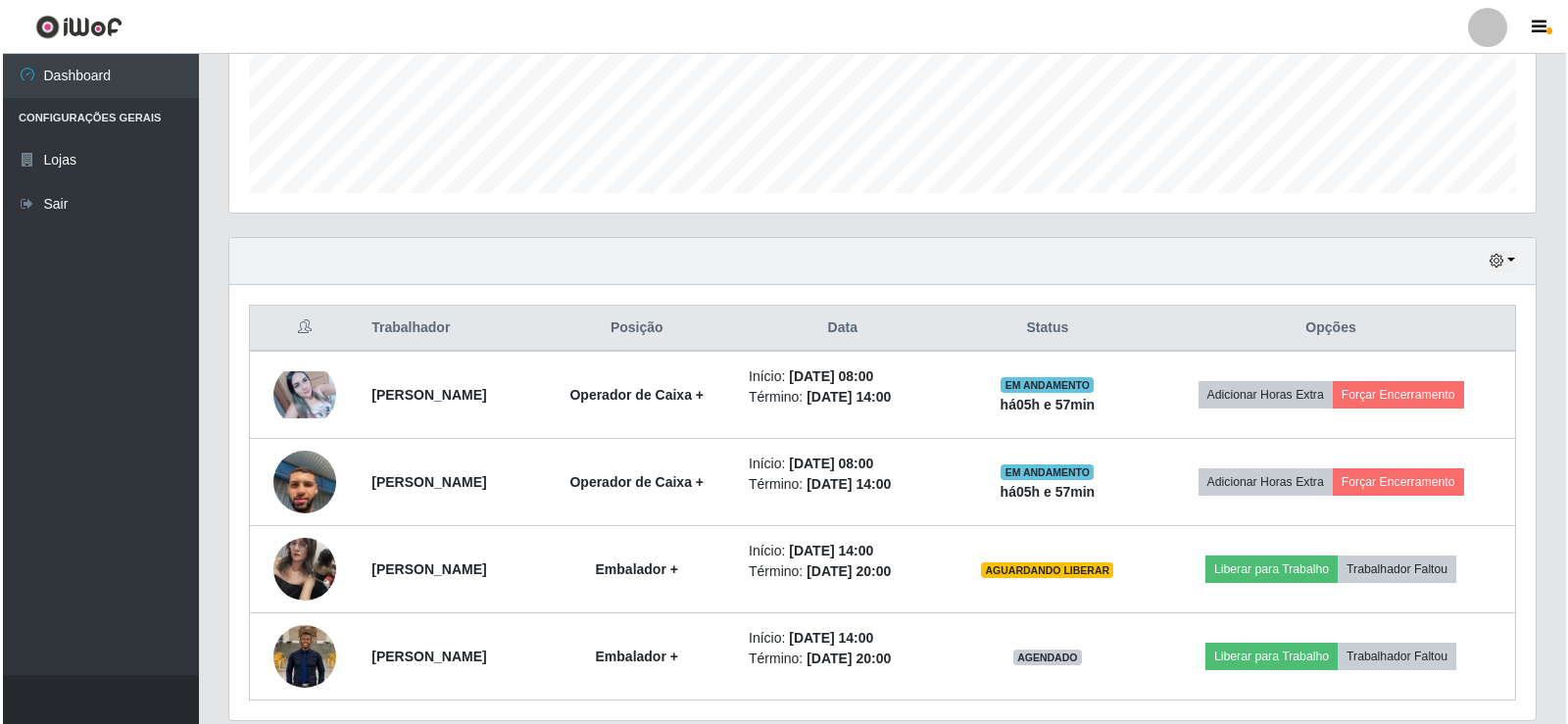
scroll to position [577, 0]
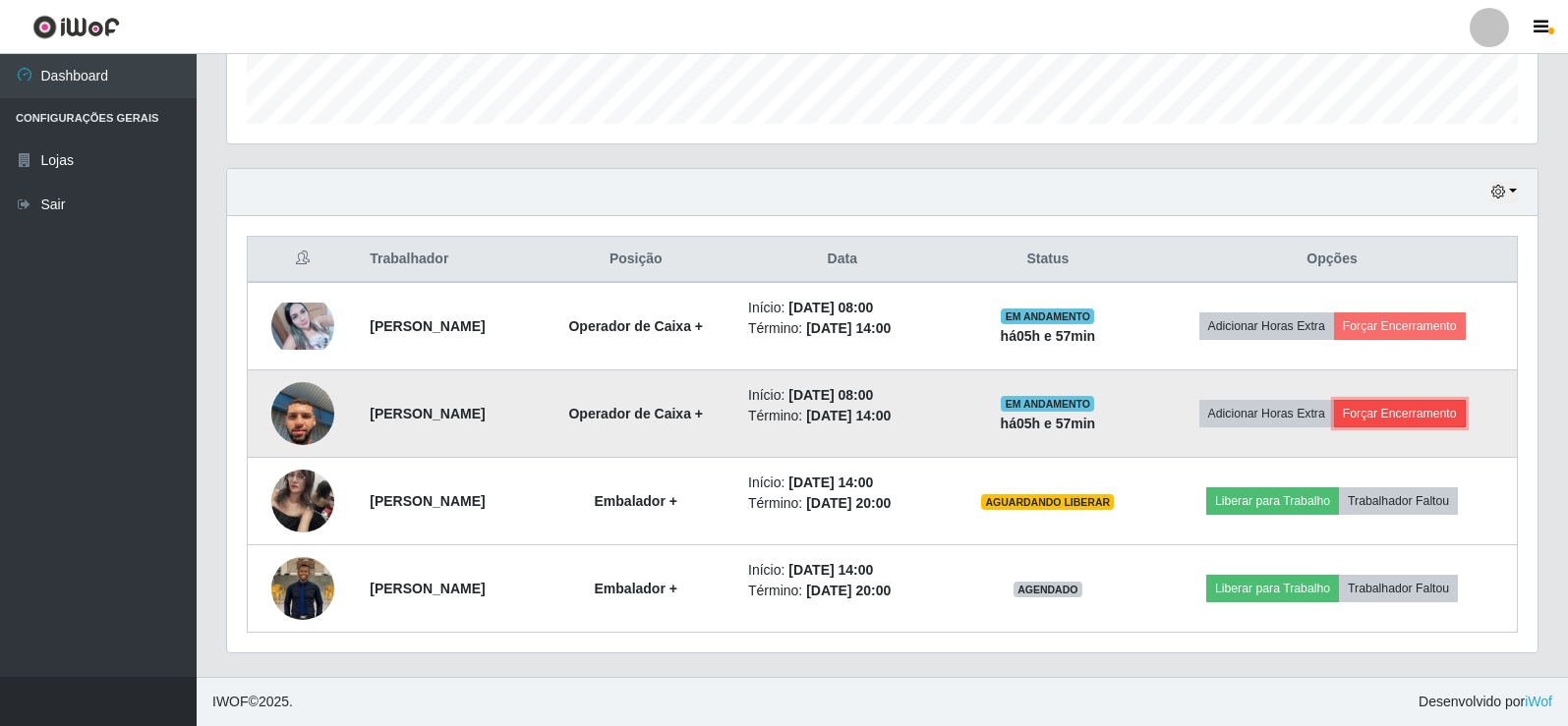
click at [1456, 417] on button "Forçar Encerramento" at bounding box center [1399, 414] width 132 height 28
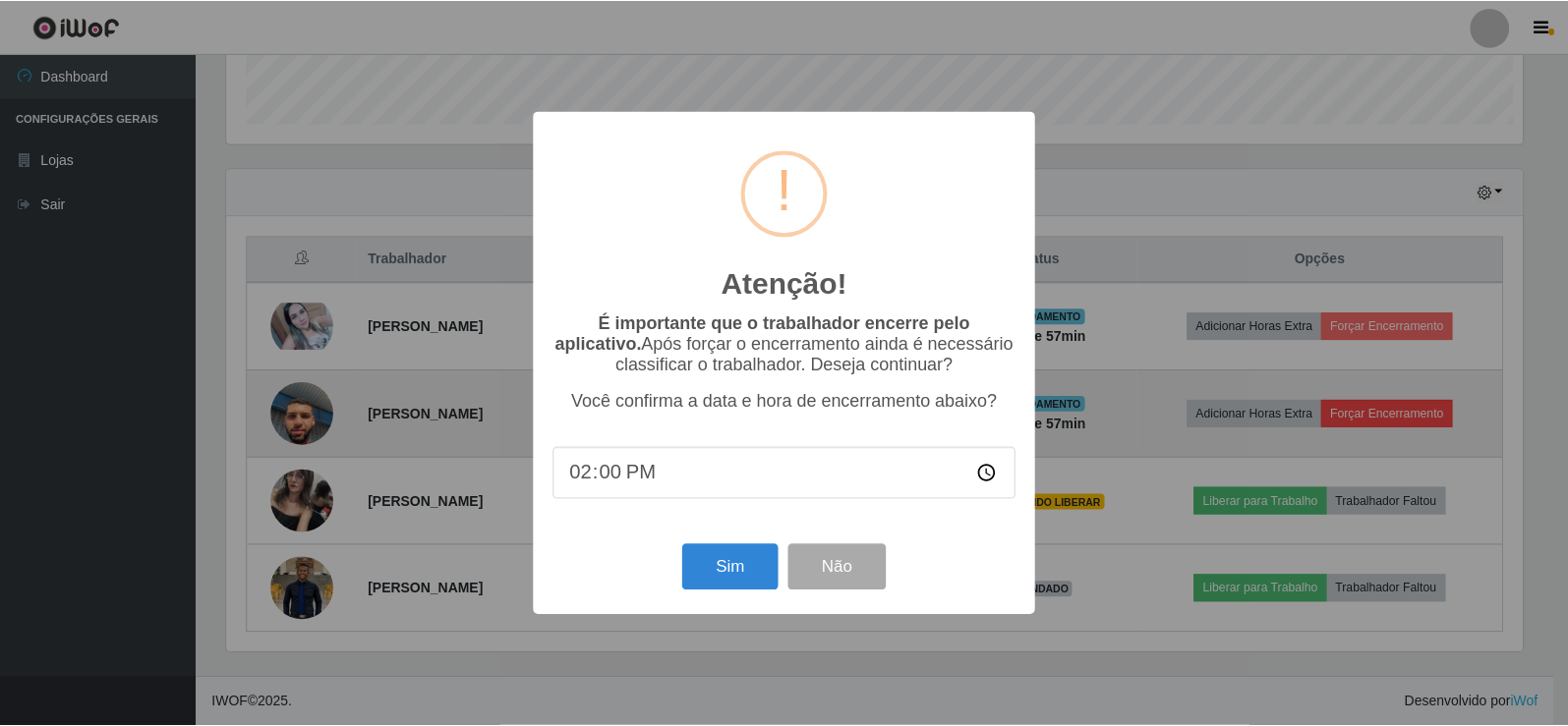
scroll to position [408, 1301]
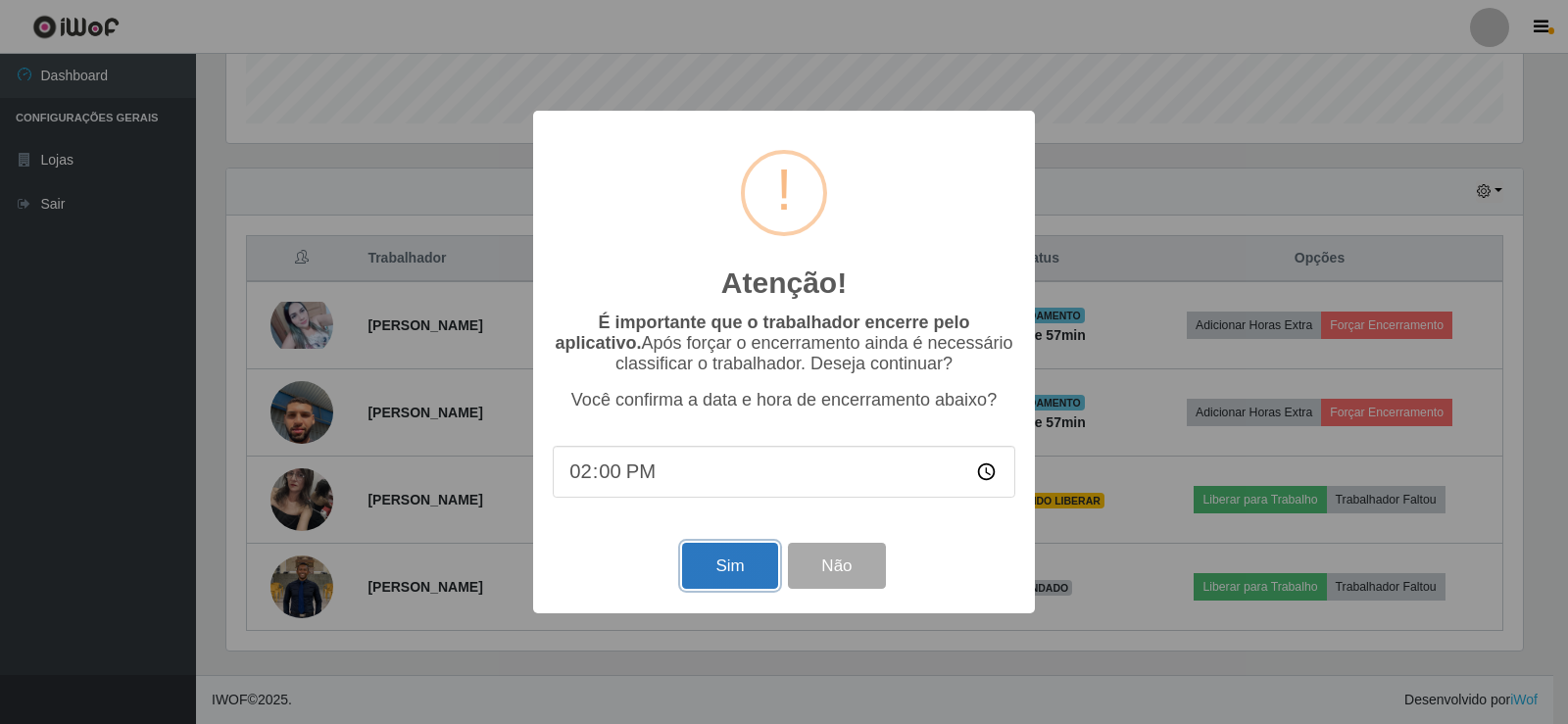
click at [764, 588] on button "Sim" at bounding box center [729, 566] width 95 height 46
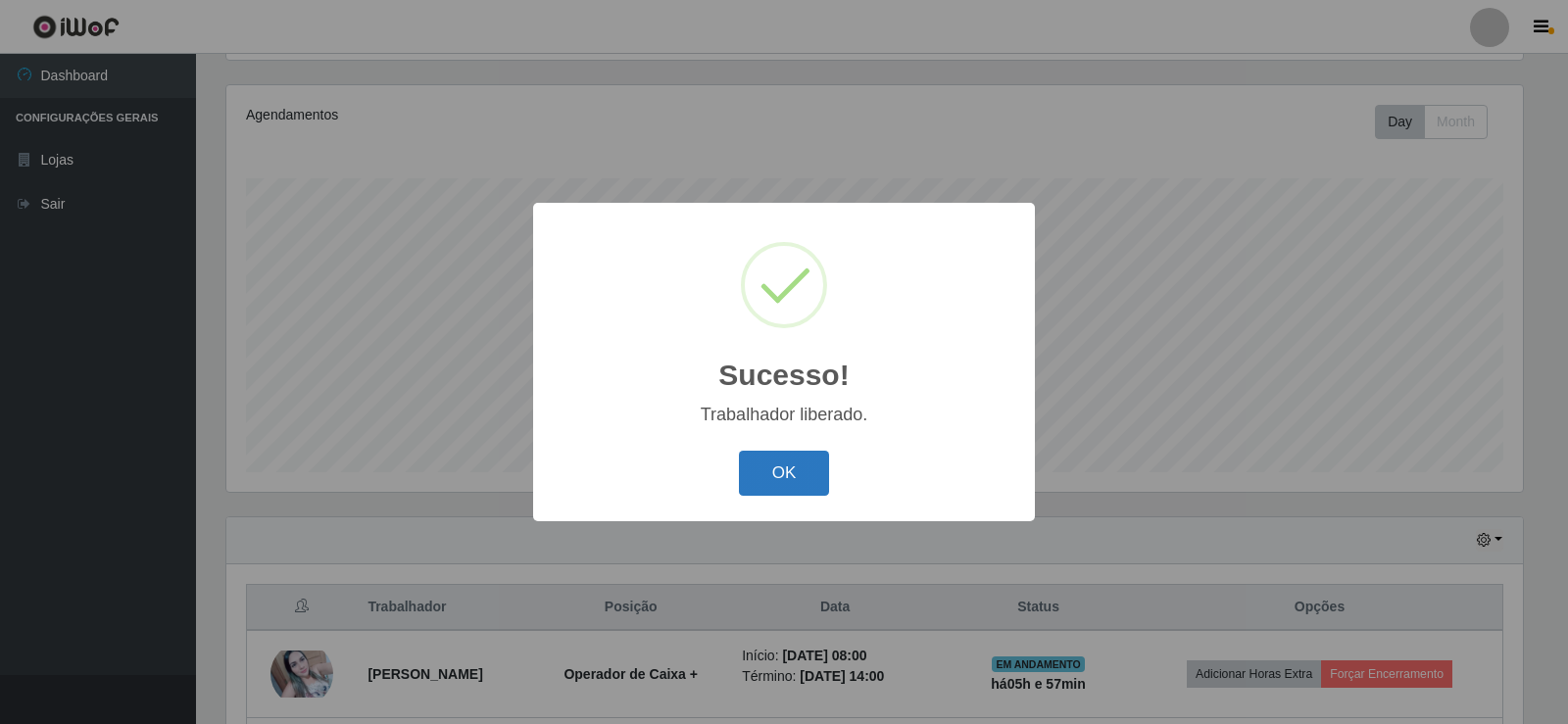
click at [811, 490] on button "OK" at bounding box center [784, 474] width 91 height 46
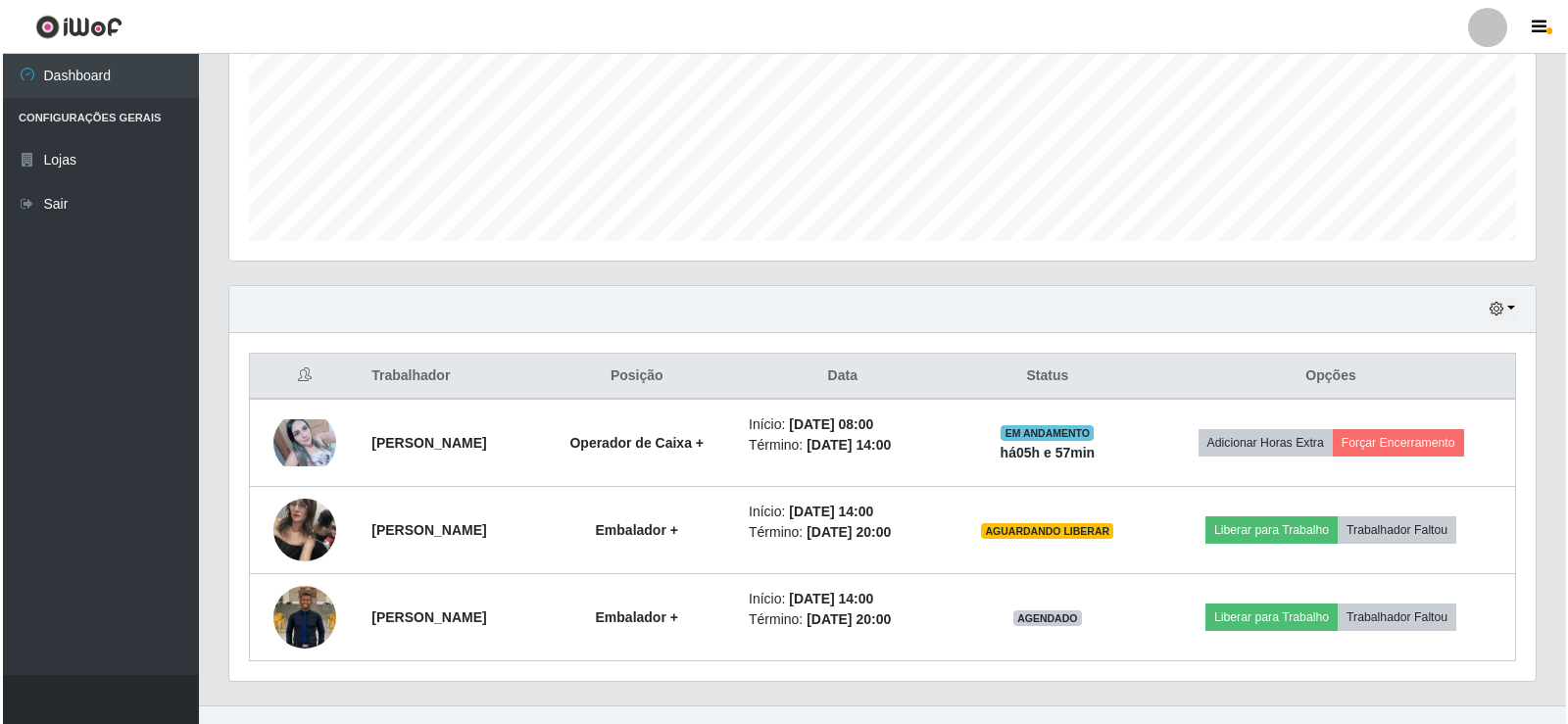
scroll to position [490, 0]
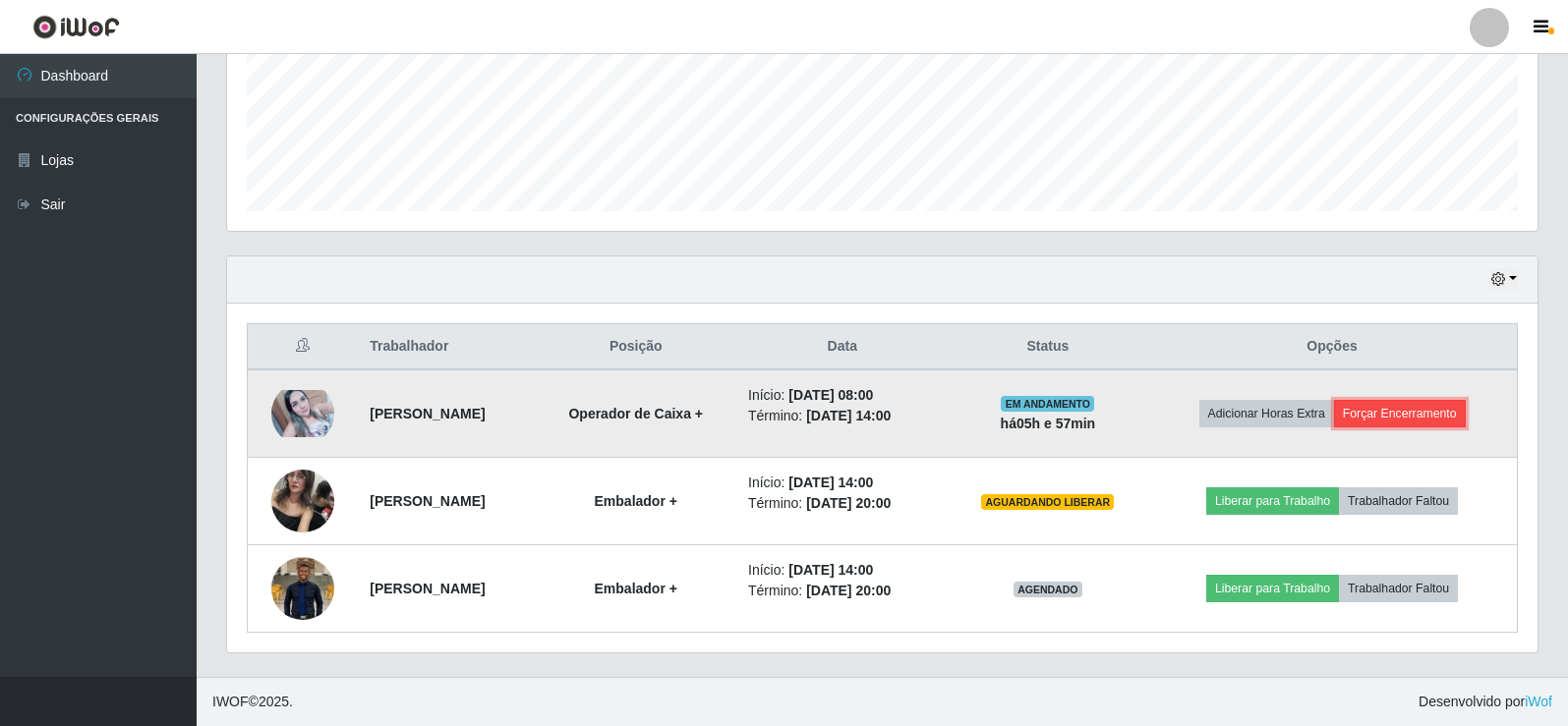
click at [1411, 417] on button "Forçar Encerramento" at bounding box center [1399, 414] width 132 height 28
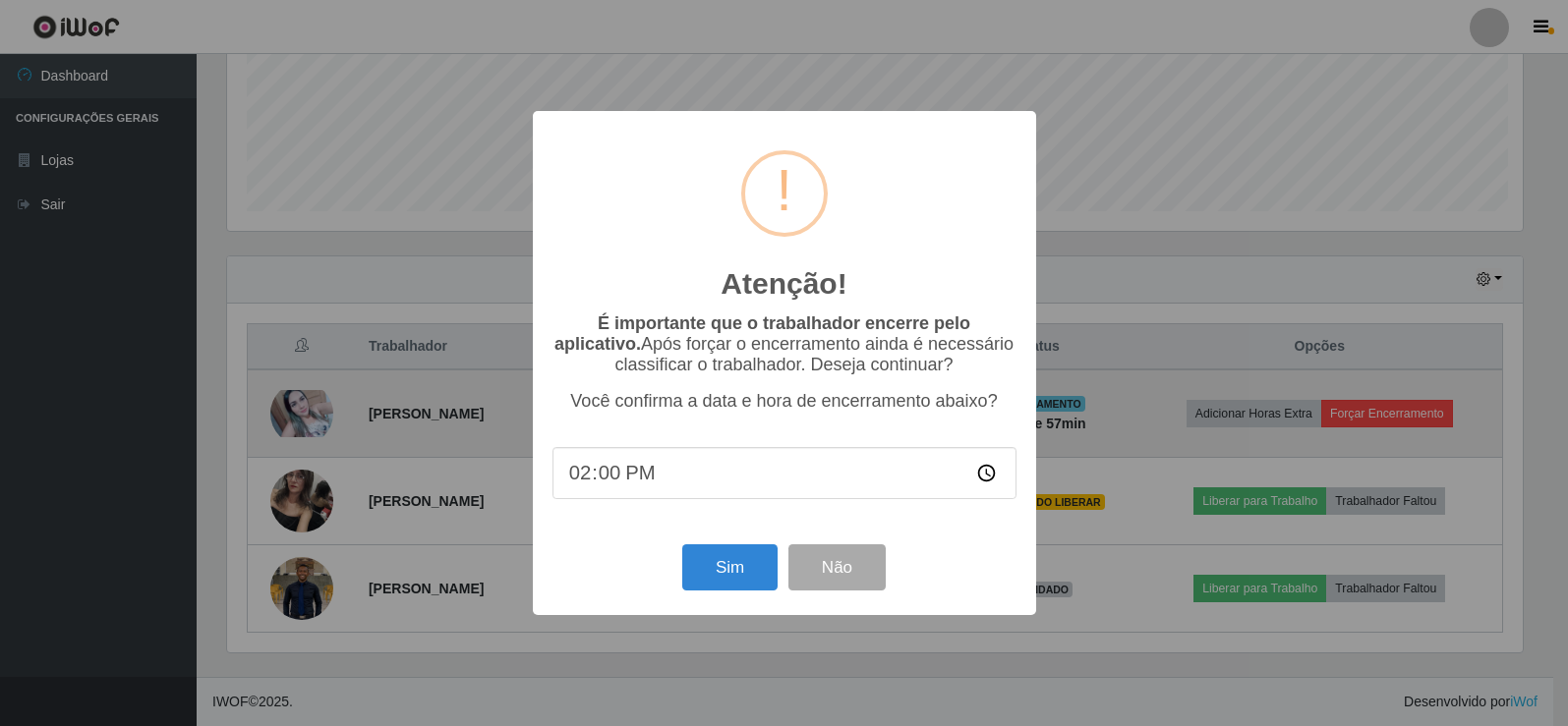
scroll to position [408, 1301]
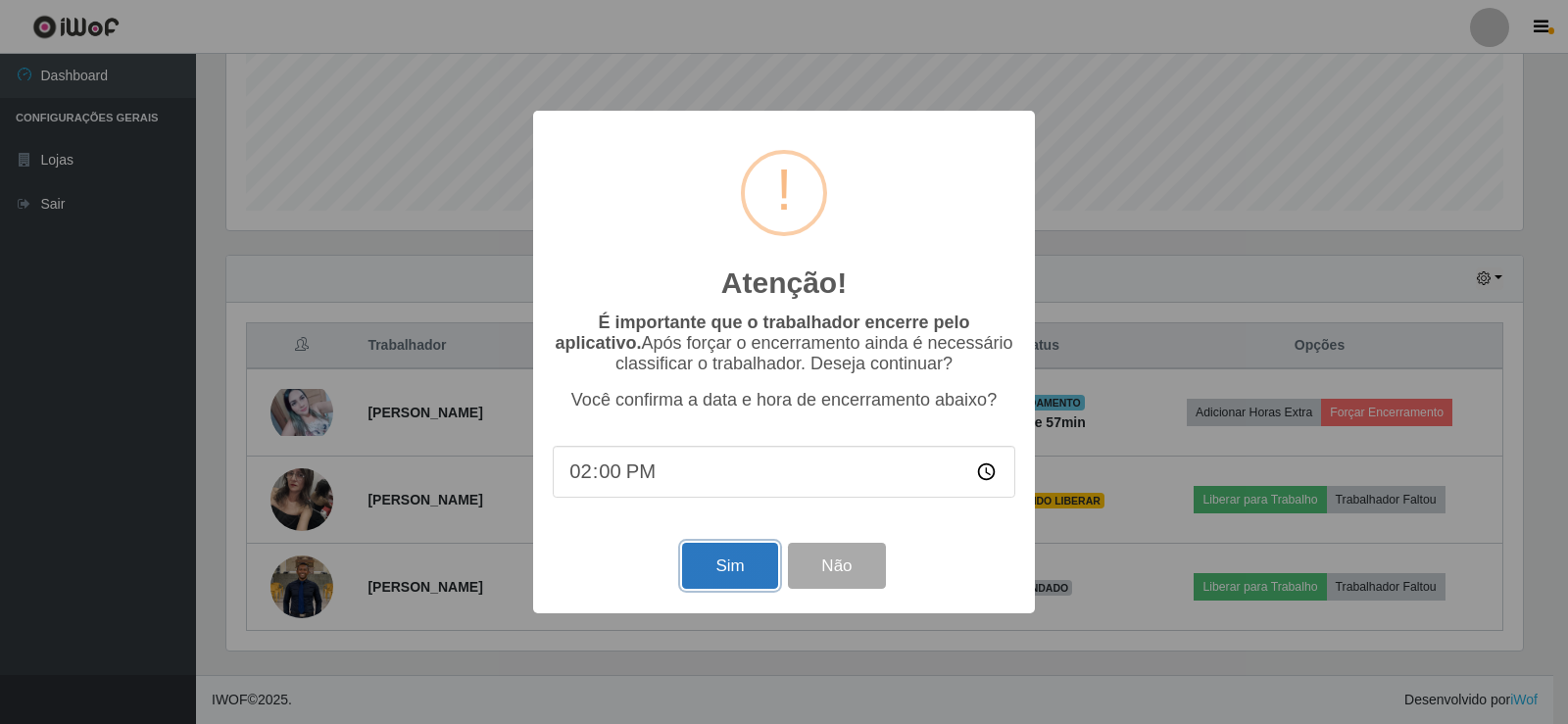
click at [724, 578] on button "Sim" at bounding box center [729, 566] width 95 height 46
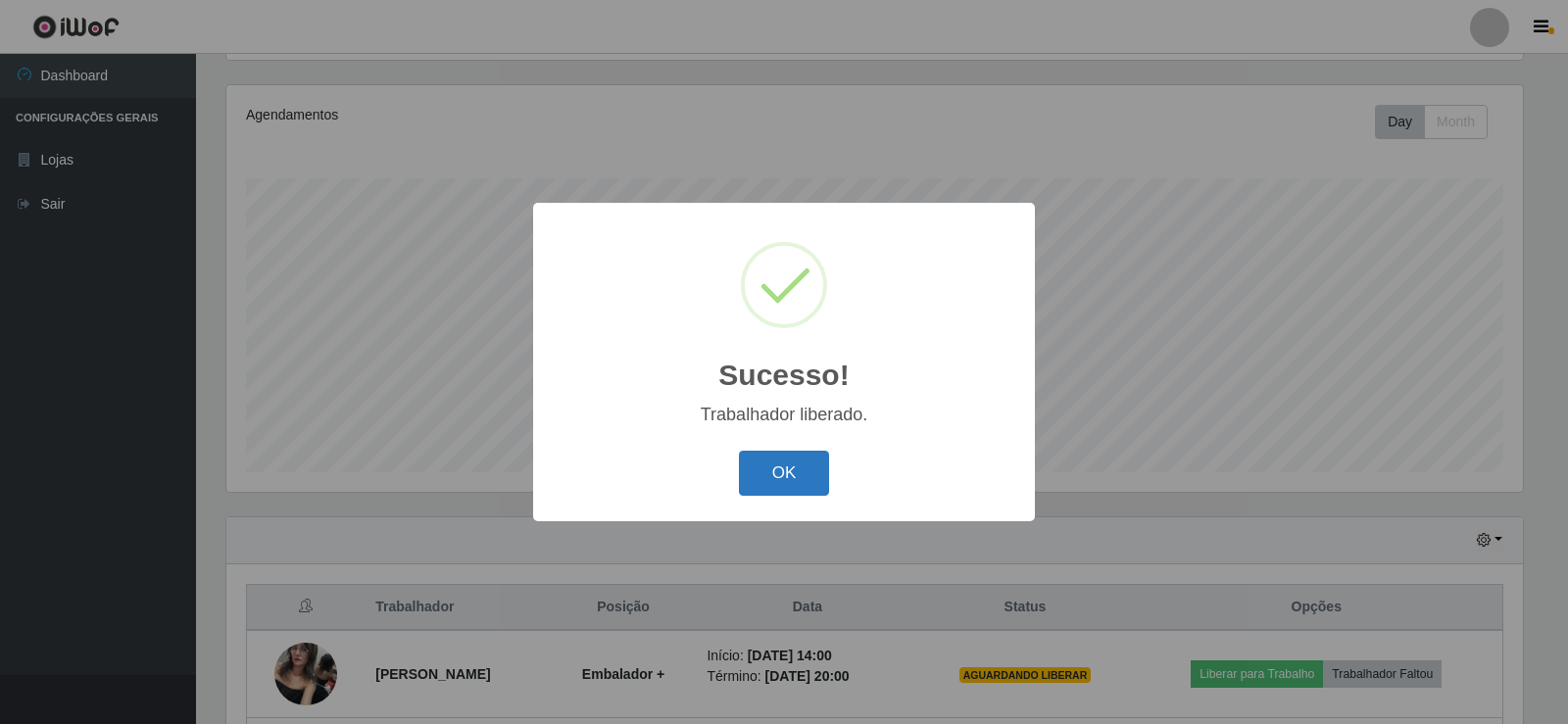
click at [776, 478] on button "OK" at bounding box center [784, 474] width 91 height 46
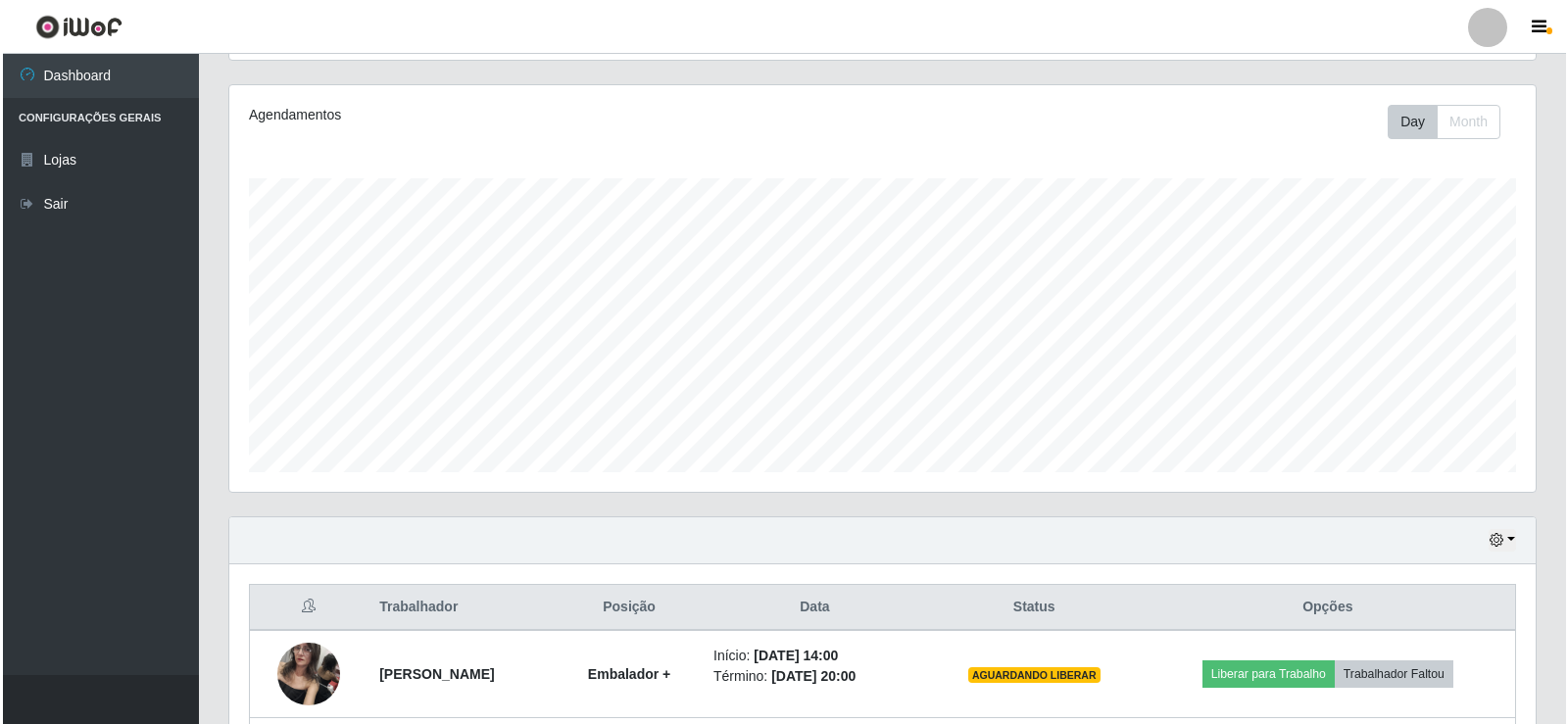
scroll to position [403, 0]
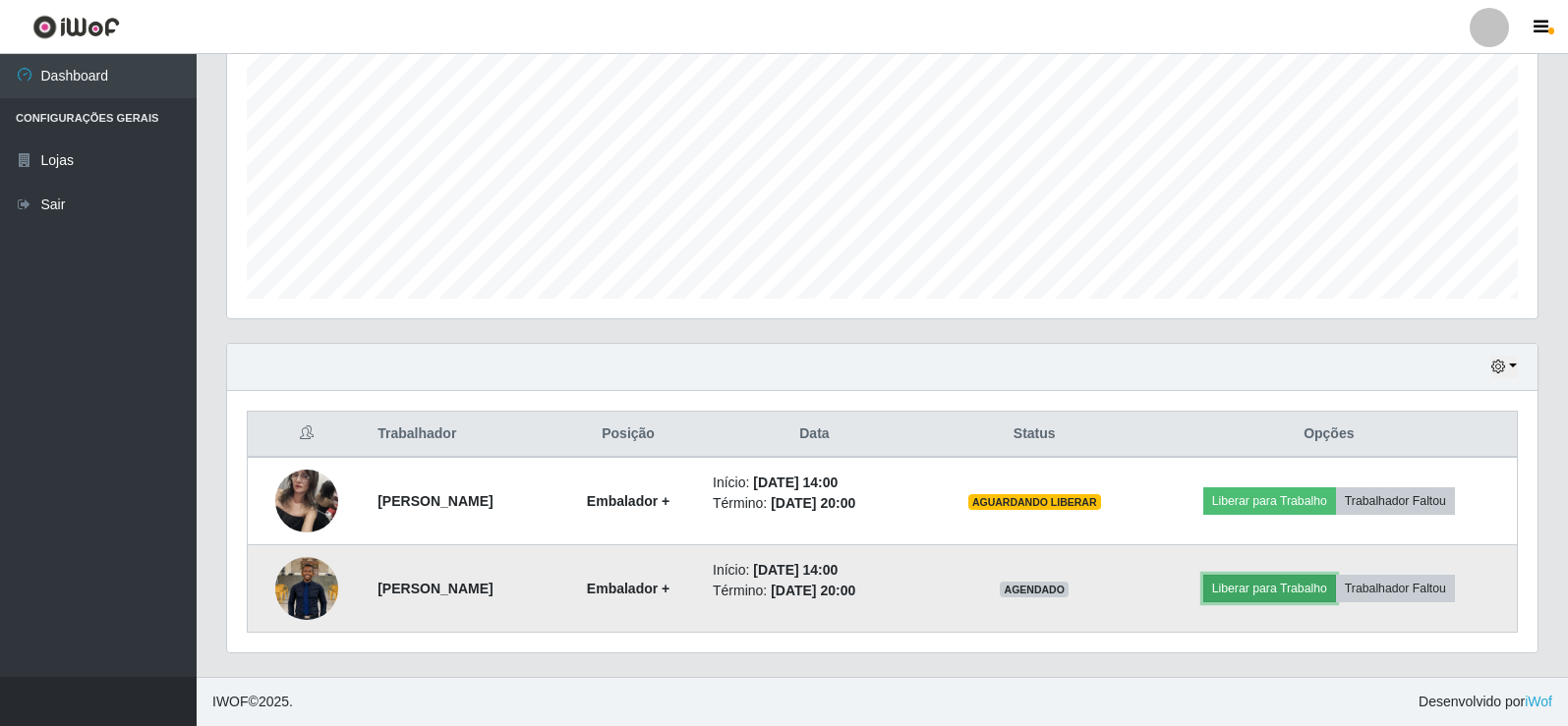
click at [1260, 590] on button "Liberar para Trabalho" at bounding box center [1269, 588] width 133 height 28
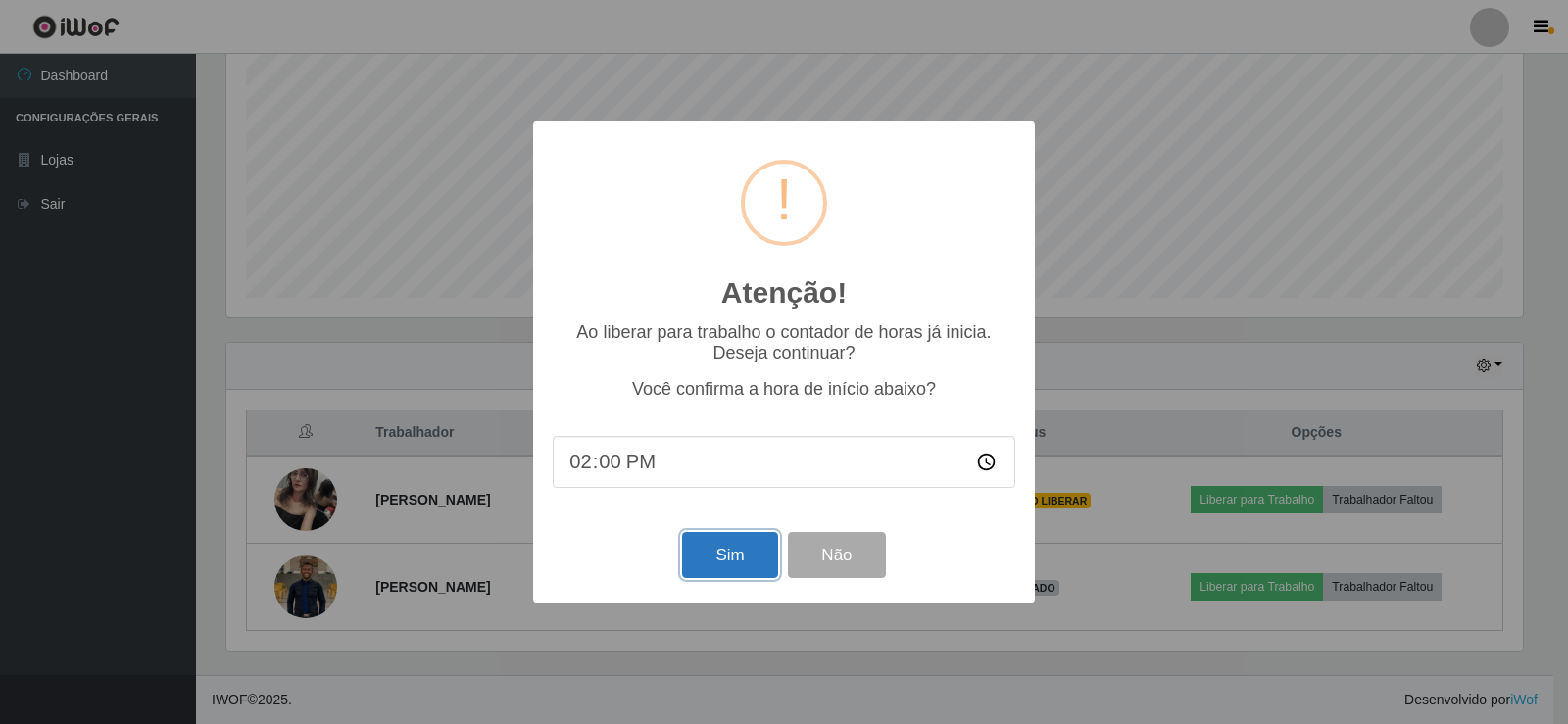
click at [732, 568] on button "Sim" at bounding box center [729, 555] width 95 height 46
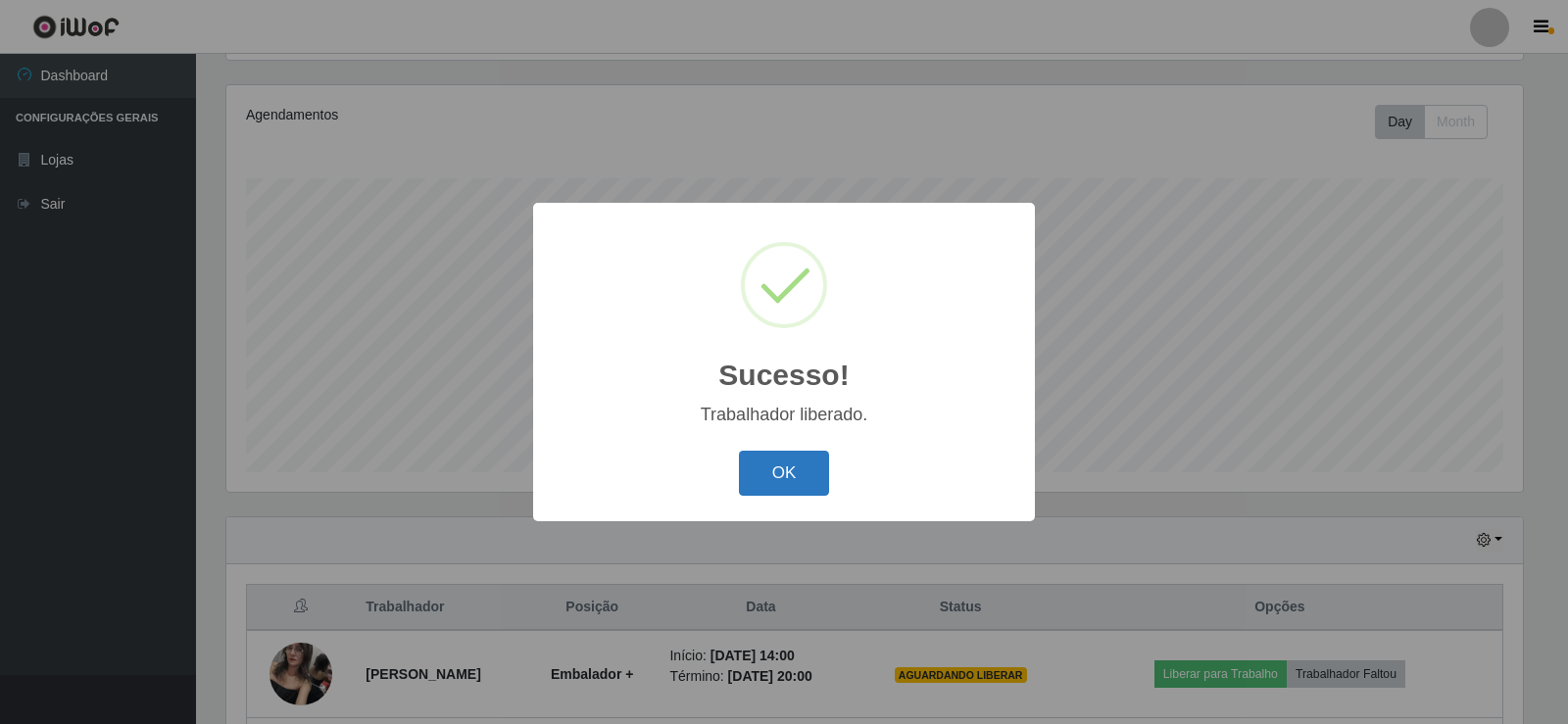
click at [754, 490] on button "OK" at bounding box center [784, 474] width 91 height 46
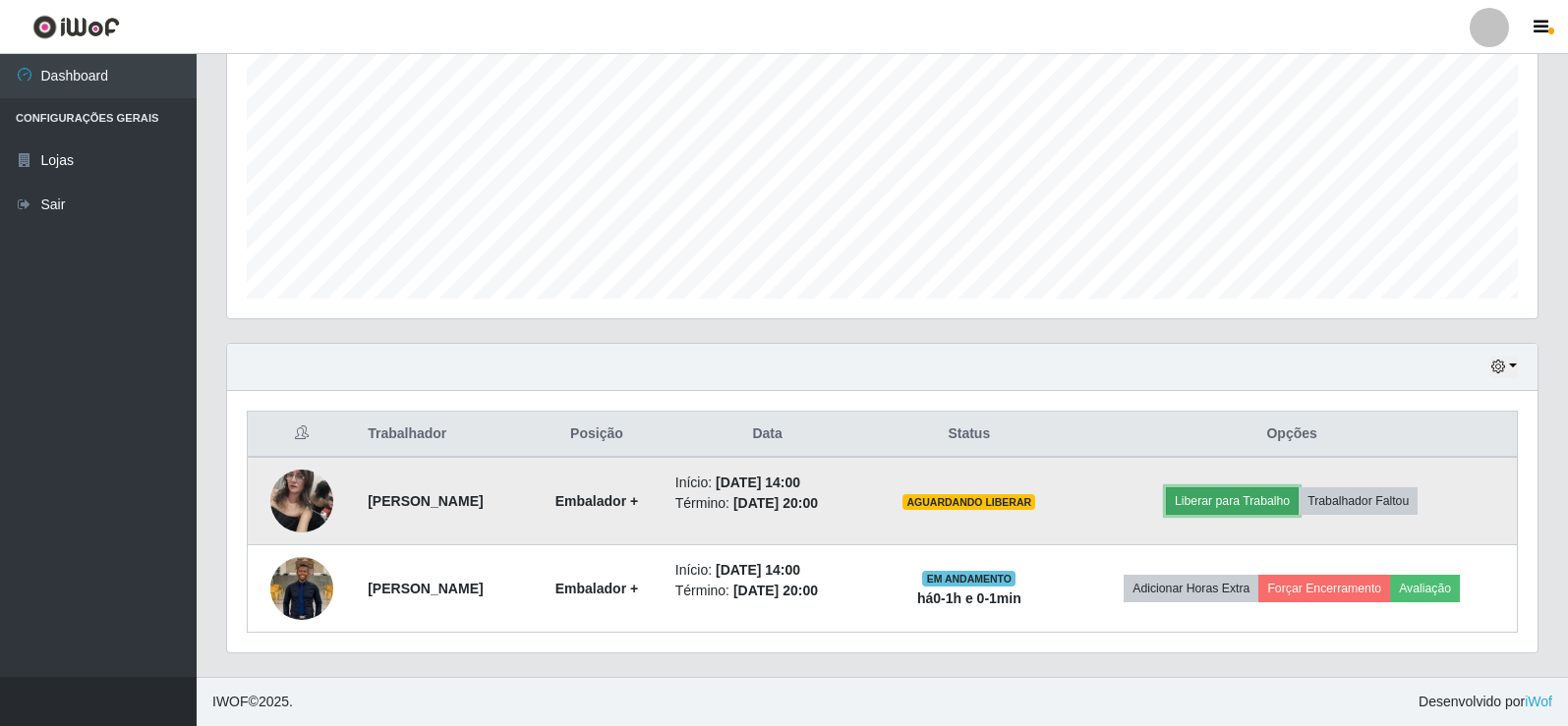
click at [1249, 508] on button "Liberar para Trabalho" at bounding box center [1233, 501] width 133 height 28
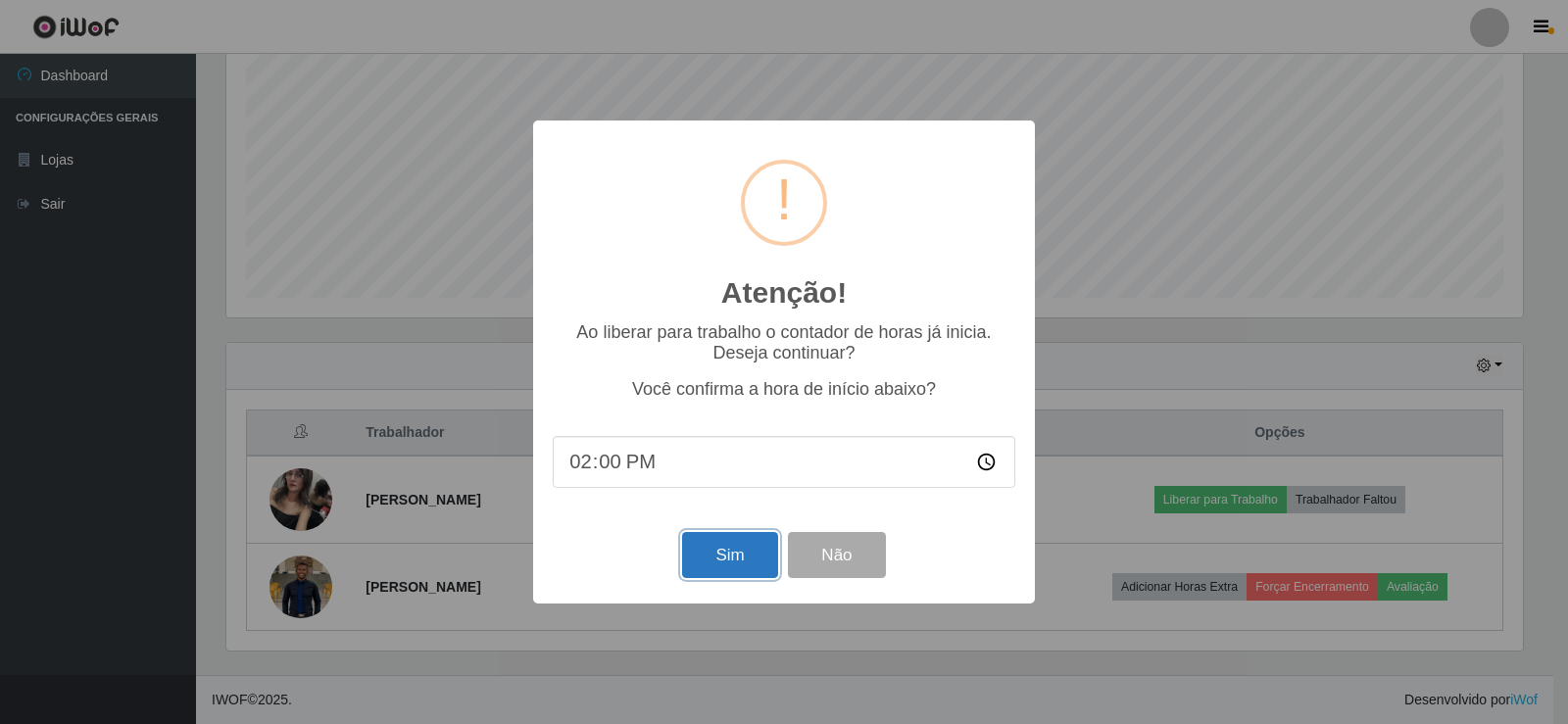
click at [696, 556] on button "Sim" at bounding box center [729, 555] width 95 height 46
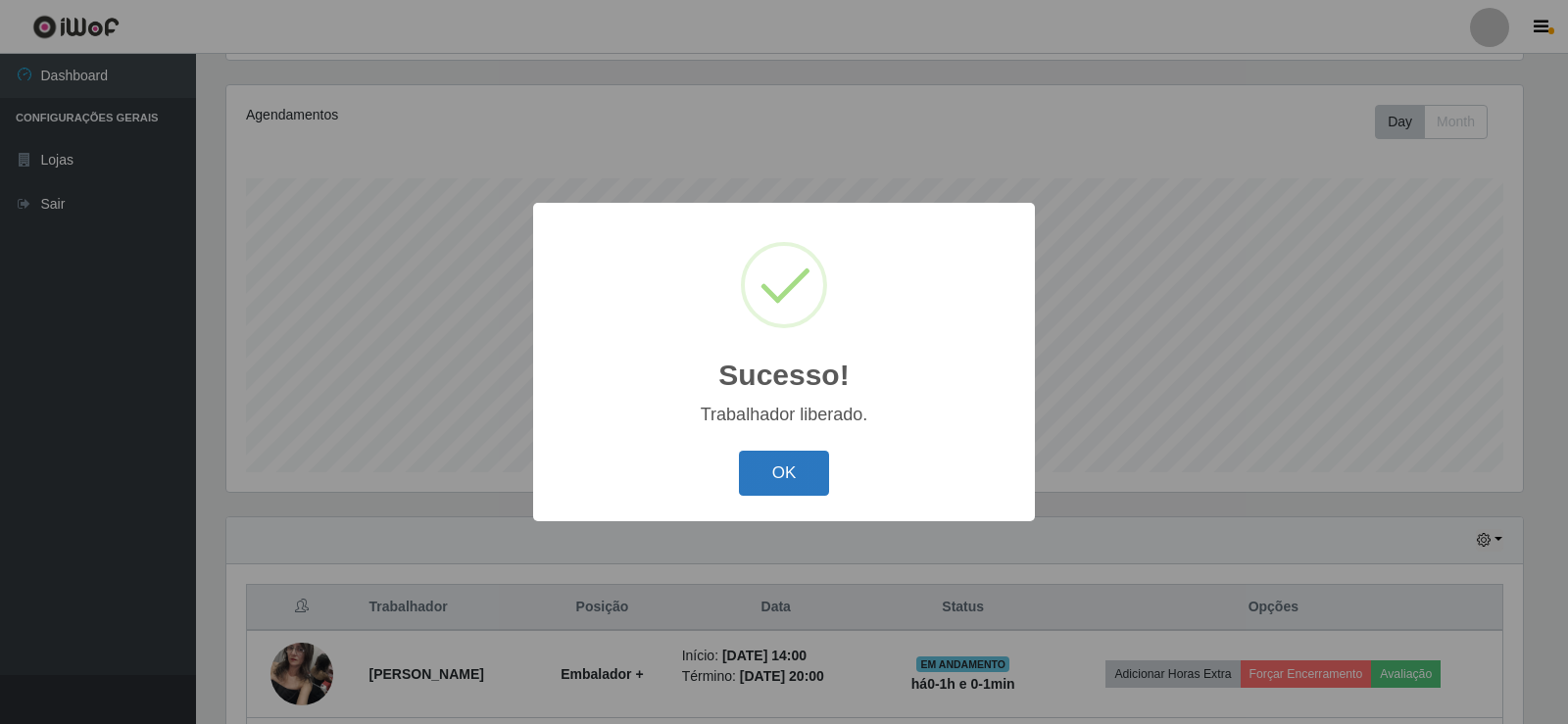
click at [806, 473] on button "OK" at bounding box center [784, 474] width 91 height 46
